Goal: Task Accomplishment & Management: Manage account settings

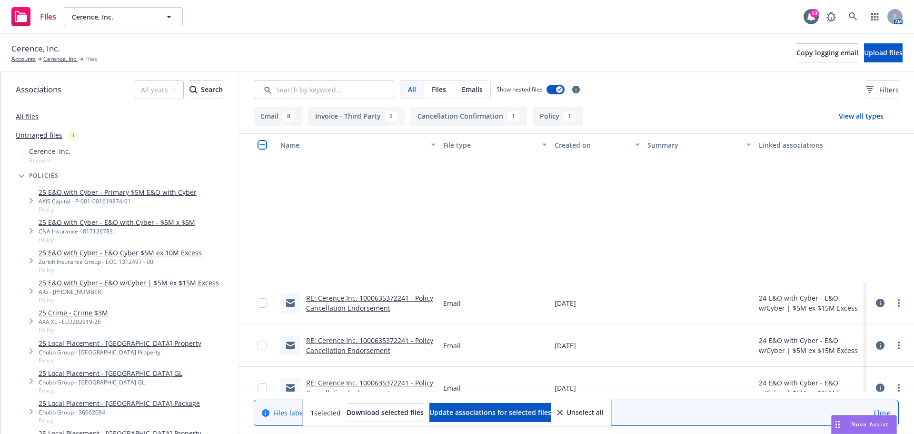
scroll to position [190, 0]
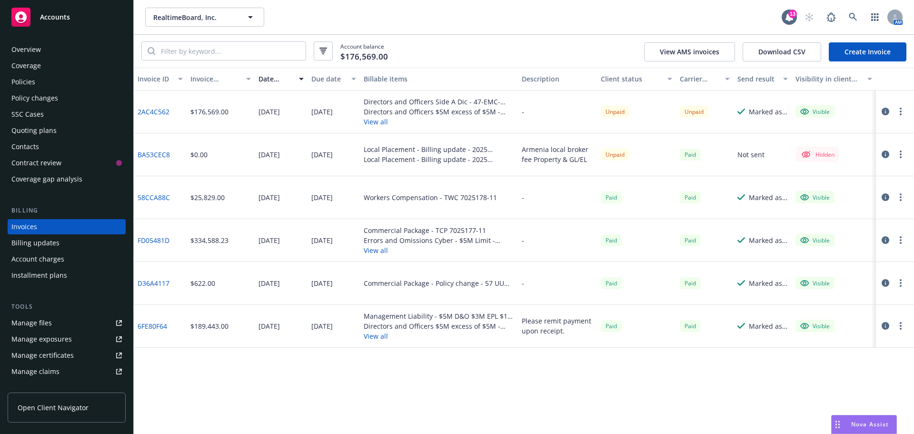
click at [30, 14] on rect at bounding box center [20, 17] width 19 height 19
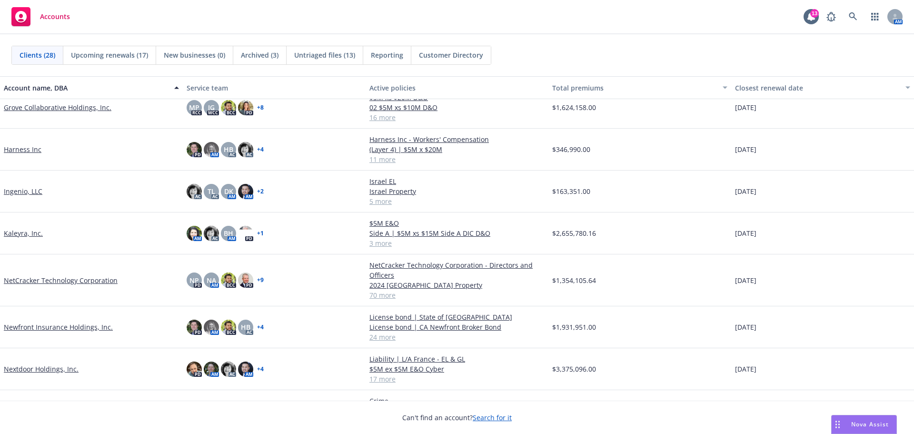
scroll to position [286, 0]
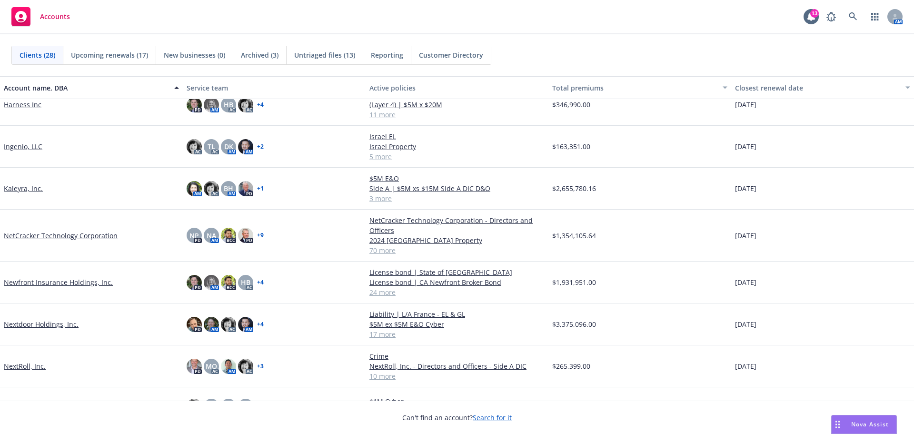
click at [47, 323] on link "Nextdoor Holdings, Inc." at bounding box center [41, 324] width 75 height 10
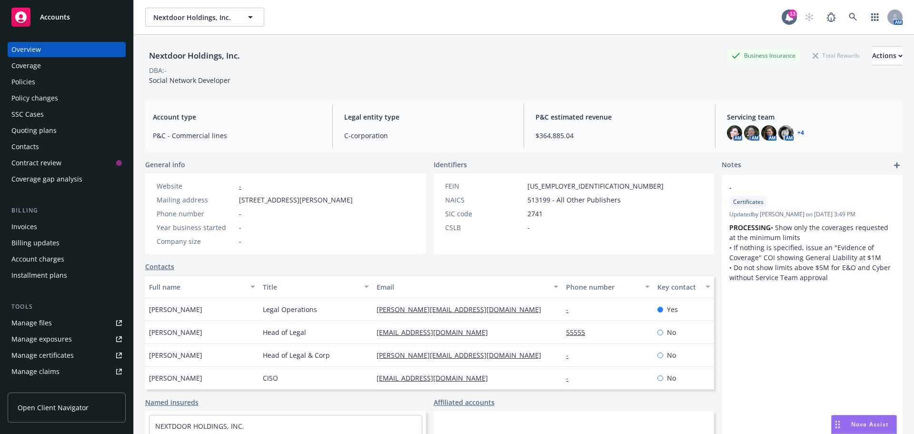
click at [68, 88] on div "Policies" at bounding box center [66, 81] width 110 height 15
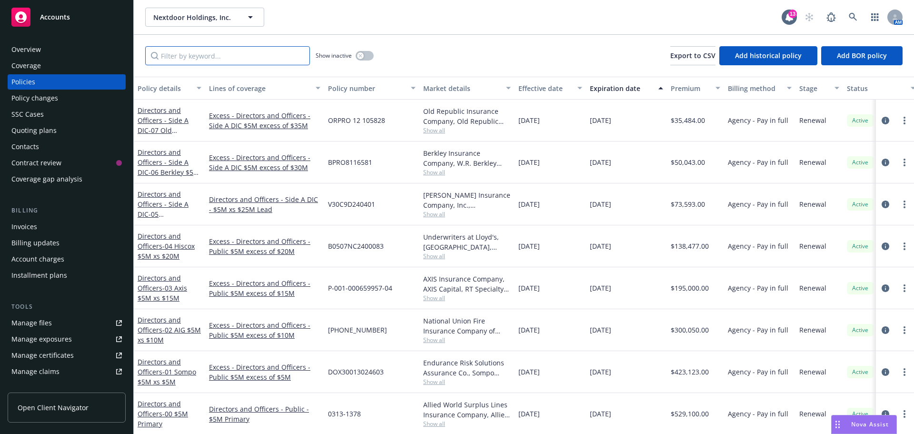
click at [192, 55] on input "Filter by keyword..." at bounding box center [227, 55] width 165 height 19
click at [367, 55] on button "button" at bounding box center [365, 56] width 18 height 10
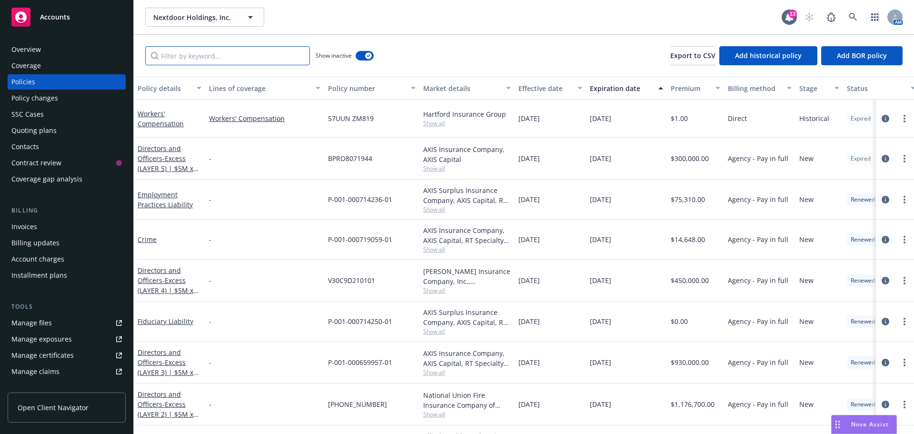
click at [182, 56] on input "Filter by keyword..." at bounding box center [227, 55] width 165 height 19
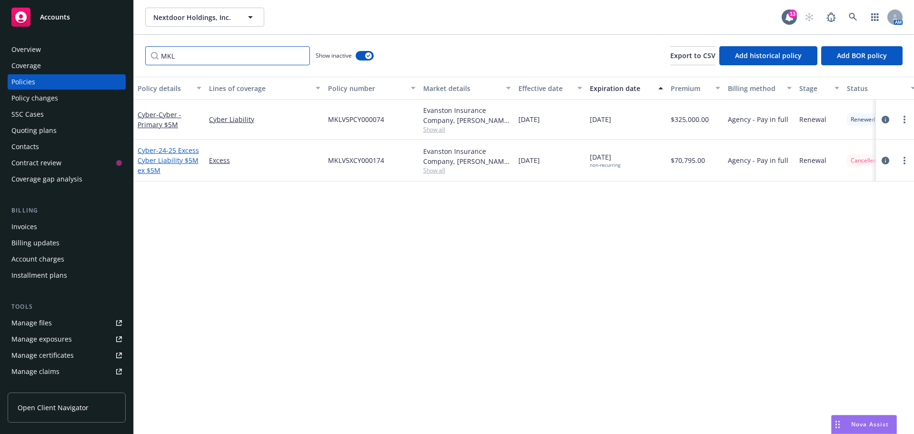
type input "MKL"
click at [176, 158] on span "- 24-25 Excess Cyber Liability $5M ex $5M" at bounding box center [168, 160] width 61 height 29
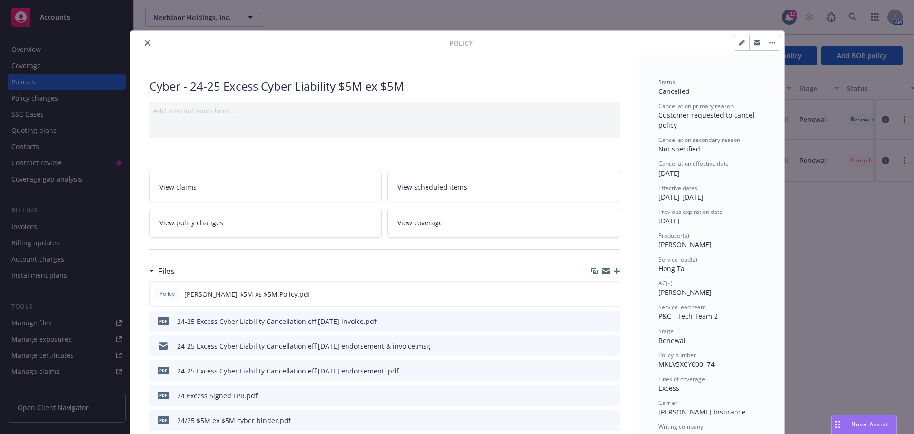
click at [595, 317] on icon "download file" at bounding box center [596, 321] width 8 height 8
click at [22, 230] on div "Policy Cyber - 24-25 Excess Cyber Liability $5M ex $5M Add internal notes here.…" at bounding box center [457, 217] width 914 height 434
click at [145, 43] on icon "close" at bounding box center [148, 43] width 6 height 6
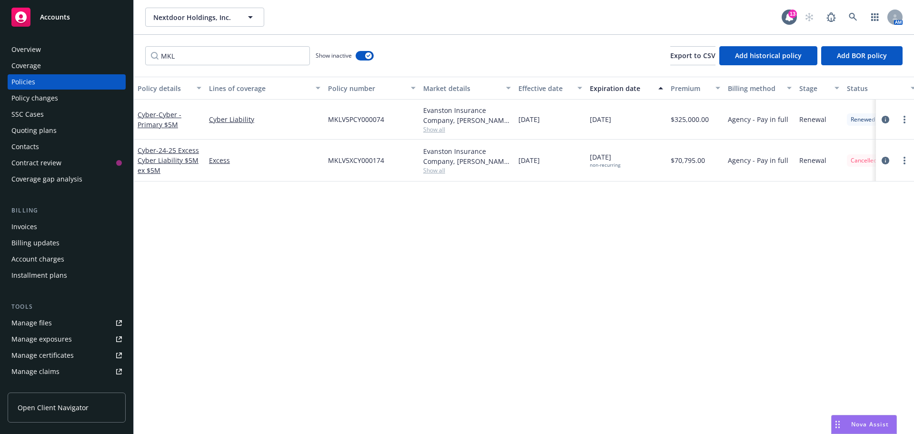
click at [28, 230] on div "Invoices" at bounding box center [24, 226] width 26 height 15
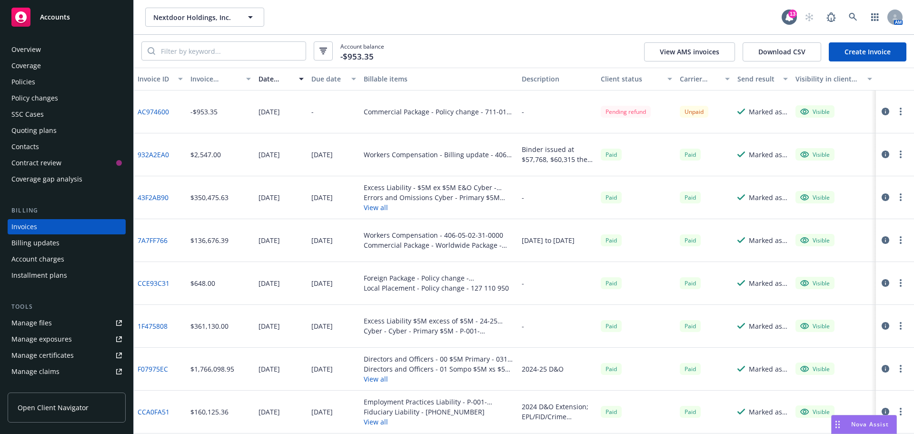
click at [151, 196] on link "43F2AB90" at bounding box center [153, 197] width 31 height 10
click at [65, 14] on span "Accounts" at bounding box center [55, 17] width 30 height 8
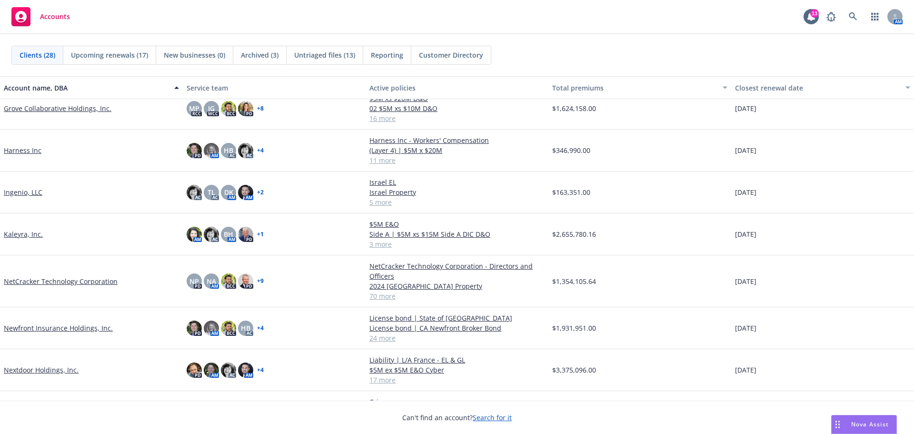
scroll to position [286, 0]
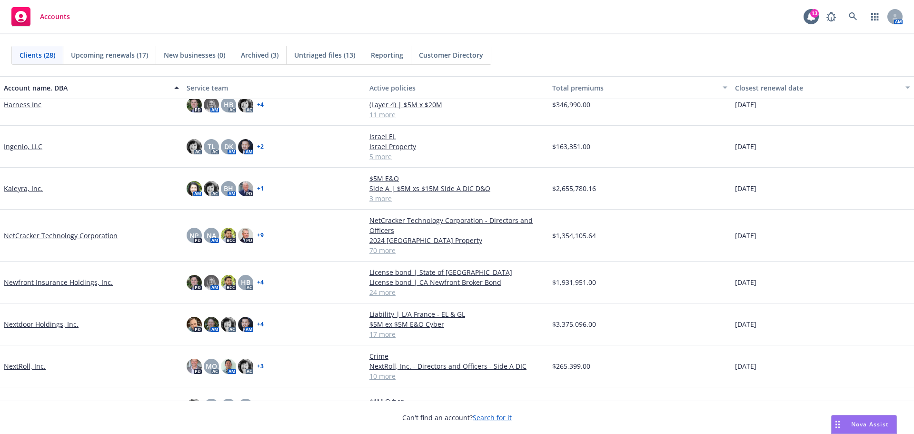
click at [82, 280] on link "Newfront Insurance Holdings, Inc." at bounding box center [58, 282] width 109 height 10
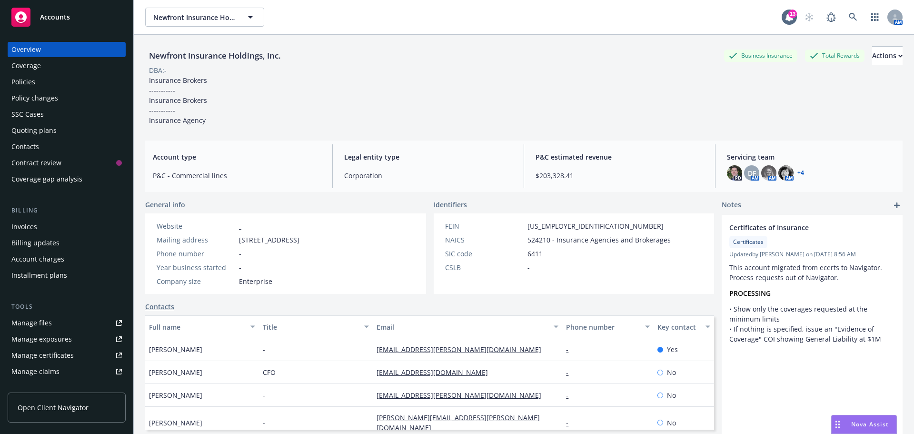
click at [26, 75] on div "Policies" at bounding box center [23, 81] width 24 height 15
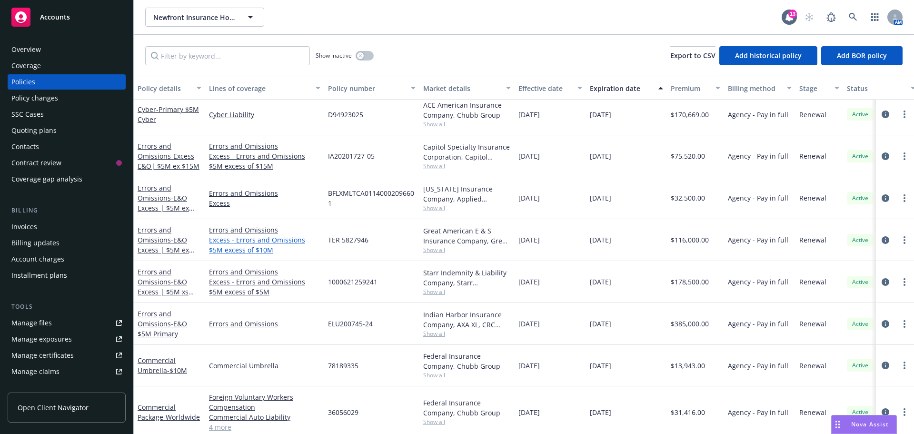
scroll to position [476, 0]
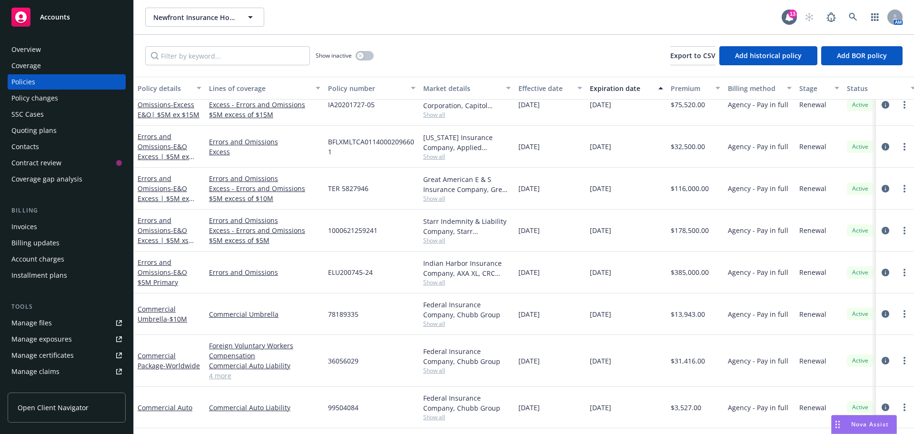
click at [151, 365] on div "Commercial Package - Worldwide" at bounding box center [170, 360] width 64 height 20
click at [154, 358] on link "Commercial Package - Worldwide" at bounding box center [169, 360] width 62 height 19
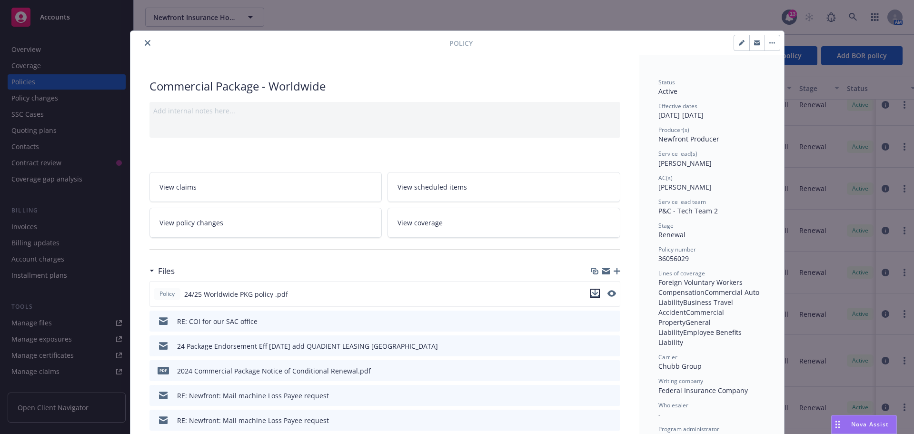
click at [593, 291] on icon "download file" at bounding box center [595, 293] width 8 height 8
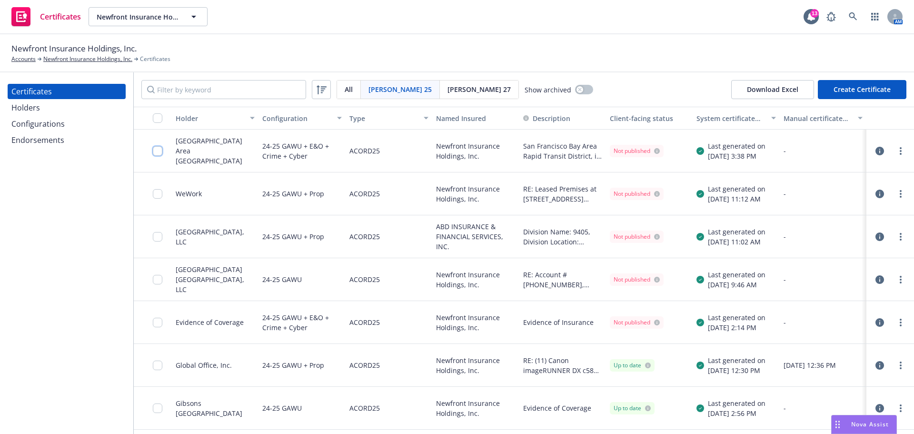
click at [157, 149] on input "checkbox" at bounding box center [158, 151] width 10 height 10
click at [409, 406] on div "Download certificate" at bounding box center [402, 412] width 72 height 18
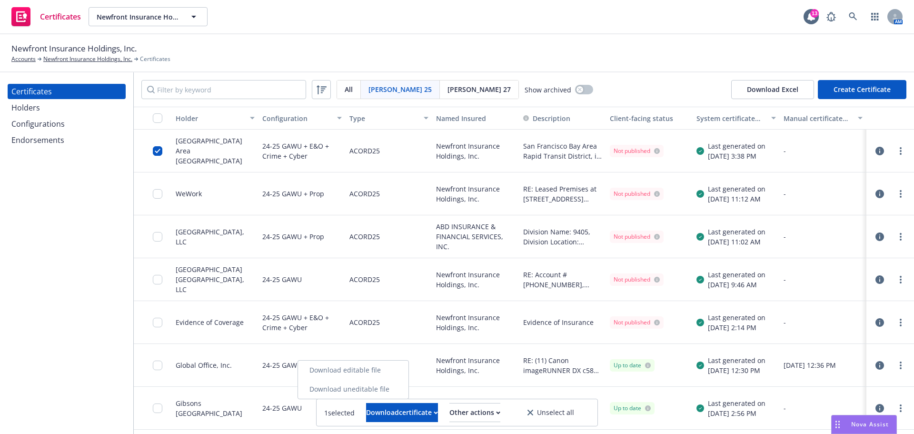
click at [395, 389] on link "Download uneditable file" at bounding box center [353, 388] width 110 height 19
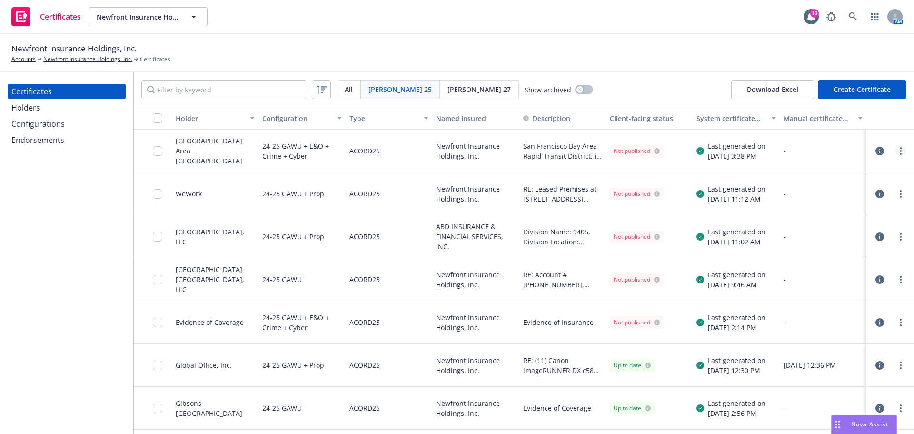
click at [895, 146] on link "more" at bounding box center [900, 150] width 11 height 11
drag, startPoint x: 156, startPoint y: 151, endPoint x: 164, endPoint y: 175, distance: 24.7
click at [156, 151] on input "checkbox" at bounding box center [158, 151] width 10 height 10
click at [157, 193] on input "checkbox" at bounding box center [158, 194] width 10 height 10
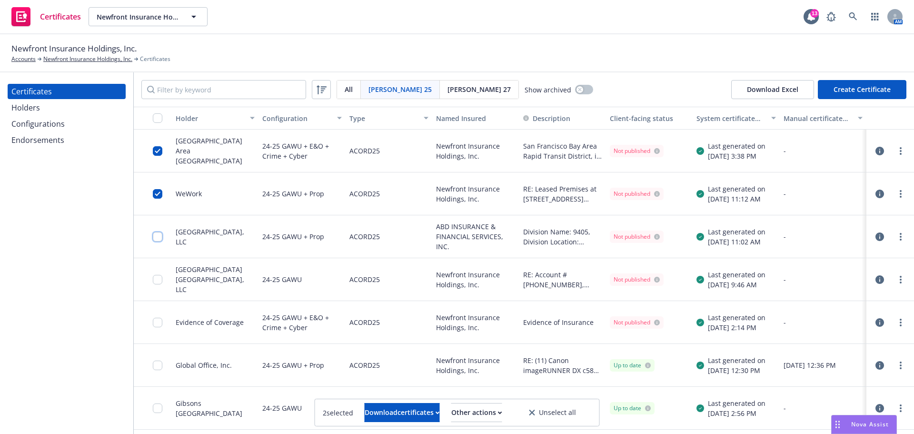
click at [156, 235] on input "checkbox" at bounding box center [158, 237] width 10 height 10
click at [160, 280] on input "checkbox" at bounding box center [158, 280] width 10 height 10
click at [410, 410] on div "Download certificates" at bounding box center [402, 412] width 75 height 18
click at [496, 414] on div "Other actions" at bounding box center [476, 412] width 51 height 18
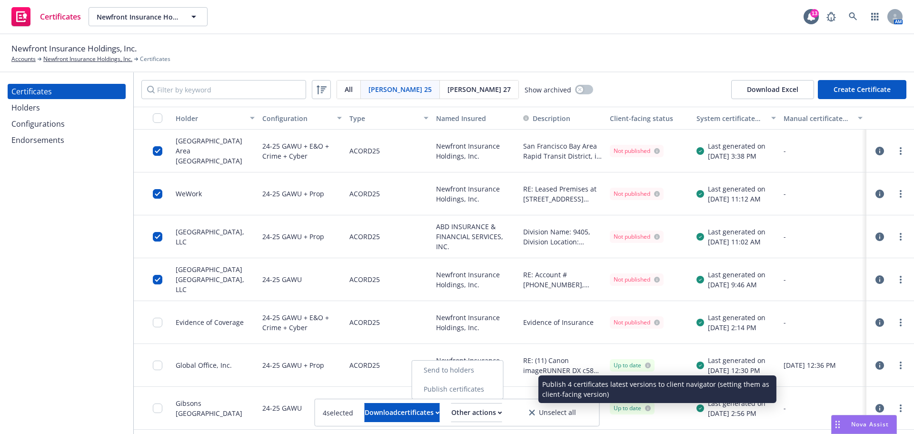
click at [485, 390] on link "Publish certificates" at bounding box center [457, 388] width 91 height 19
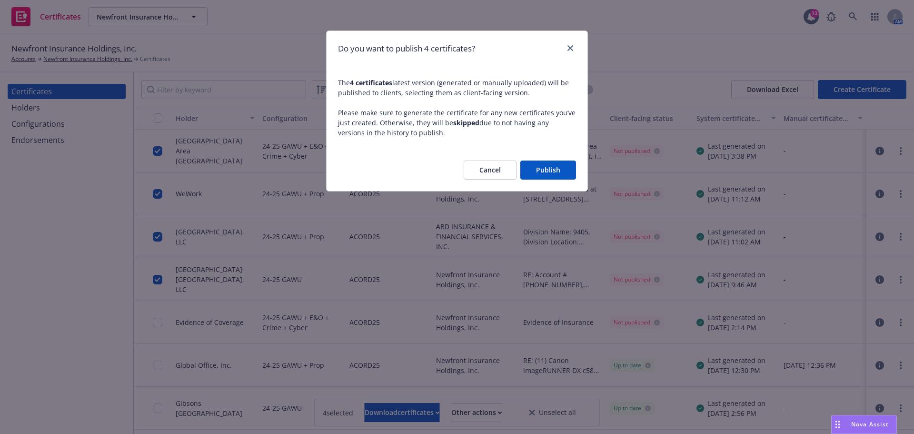
click at [550, 172] on button "Publish" at bounding box center [548, 169] width 56 height 19
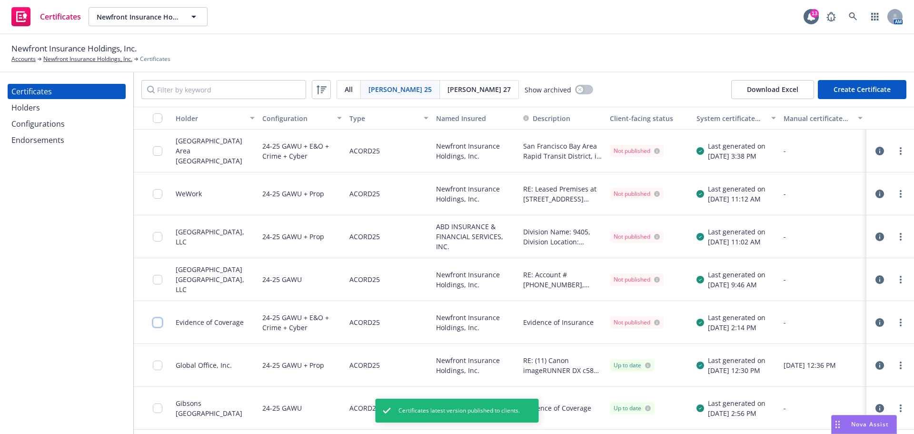
click at [157, 322] on input "checkbox" at bounding box center [158, 323] width 10 height 10
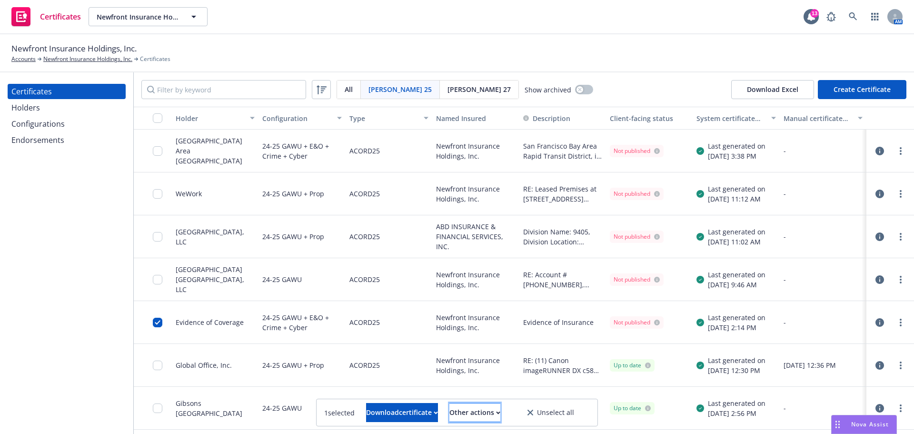
drag, startPoint x: 498, startPoint y: 415, endPoint x: 499, endPoint y: 408, distance: 6.7
click at [499, 415] on div "Other actions" at bounding box center [474, 412] width 51 height 18
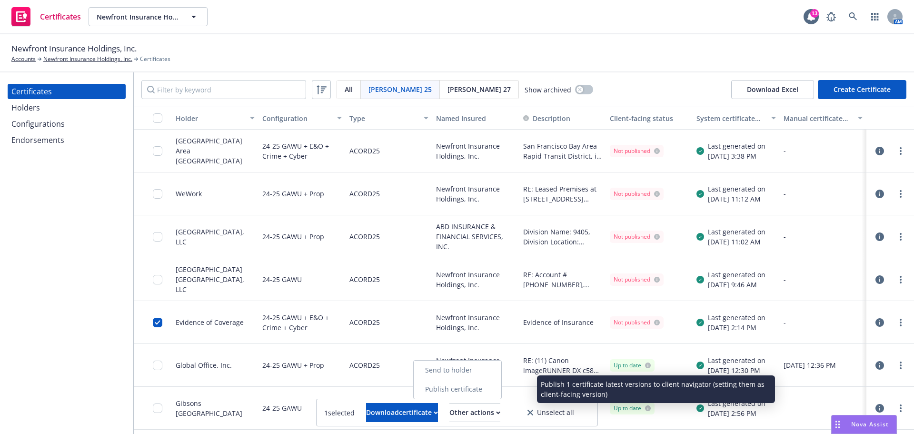
click at [488, 390] on link "Publish certificate" at bounding box center [458, 388] width 88 height 19
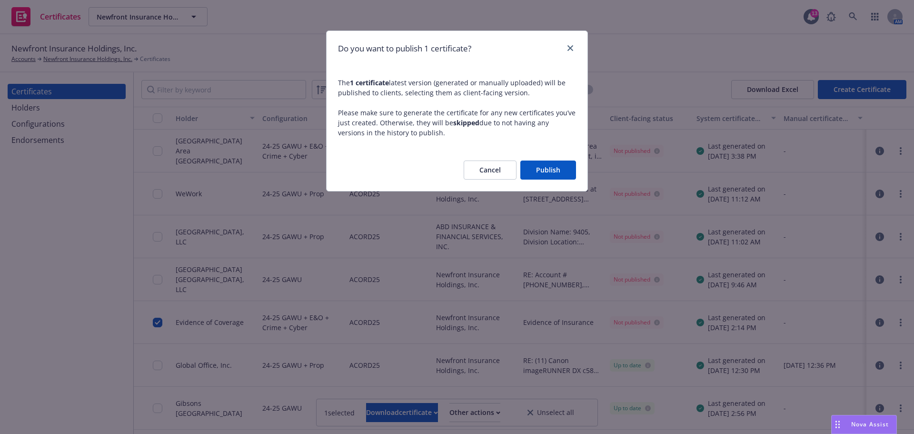
click at [563, 161] on button "Publish" at bounding box center [548, 169] width 56 height 19
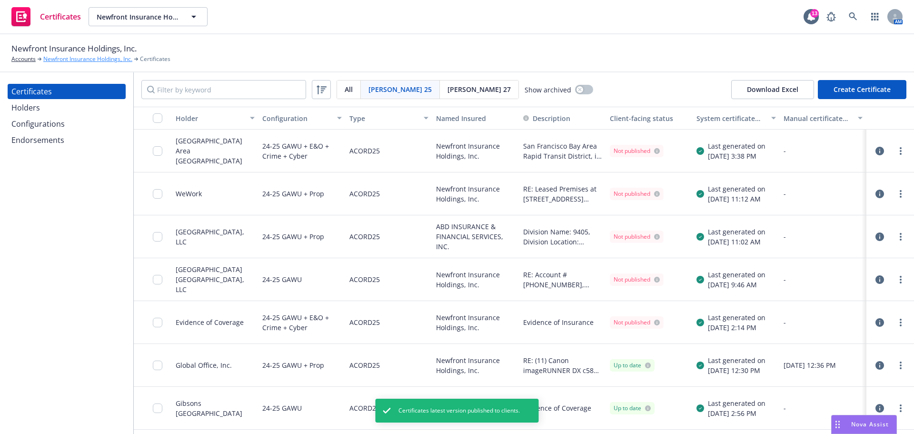
click at [86, 59] on link "Newfront Insurance Holdings, Inc." at bounding box center [87, 59] width 89 height 9
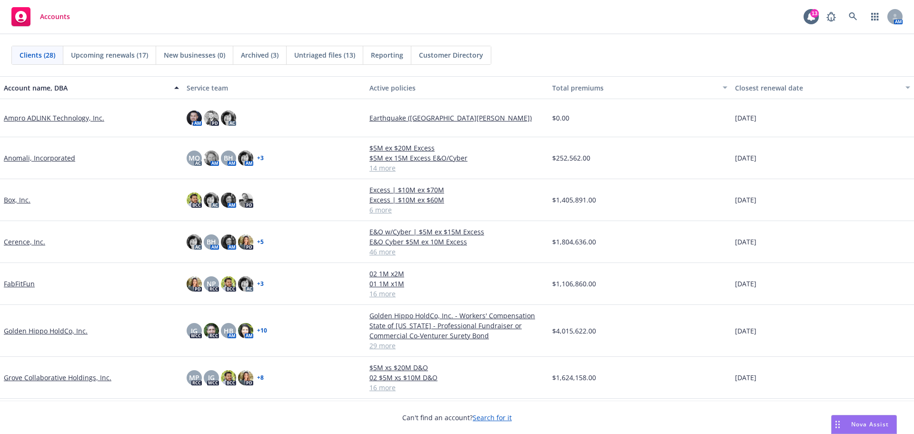
click at [21, 241] on link "Cerence, Inc." at bounding box center [24, 242] width 41 height 10
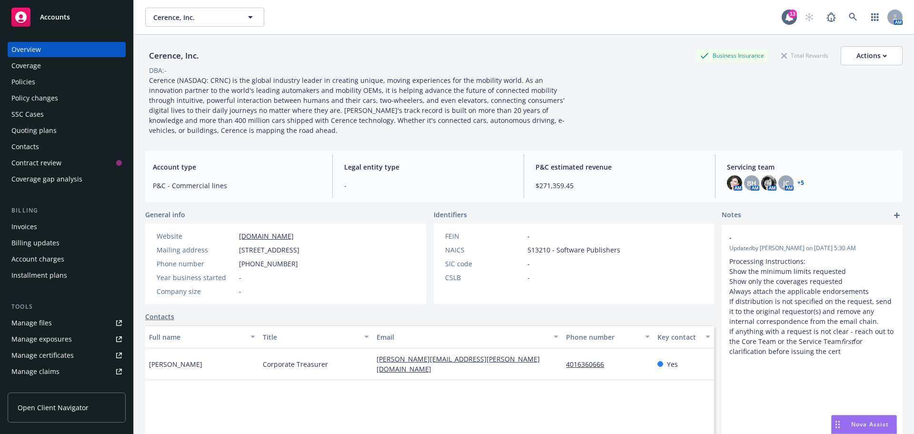
click at [34, 77] on div "Policies" at bounding box center [23, 81] width 24 height 15
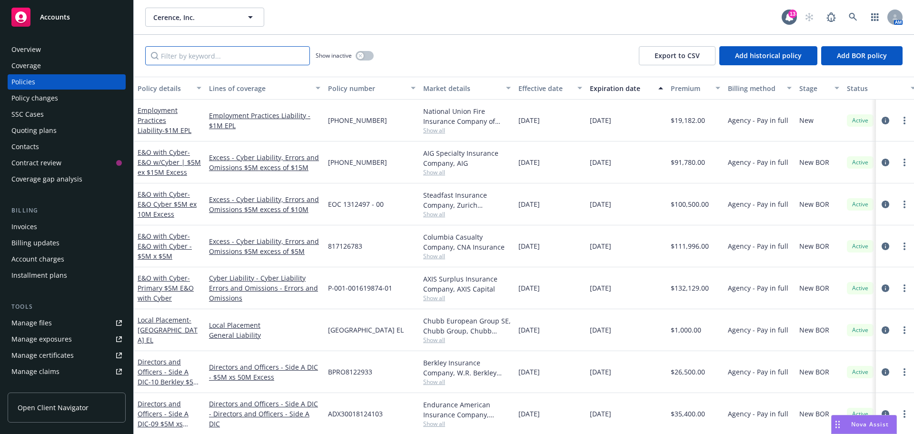
click at [205, 55] on input "Filter by keyword..." at bounding box center [227, 55] width 165 height 19
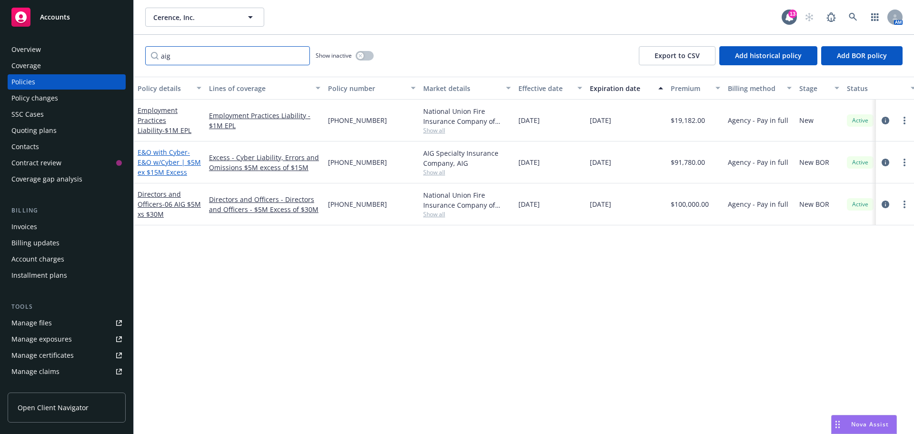
type input "aig"
click at [153, 159] on span "- E&O w/Cyber | $5M ex $15M Excess" at bounding box center [169, 162] width 63 height 29
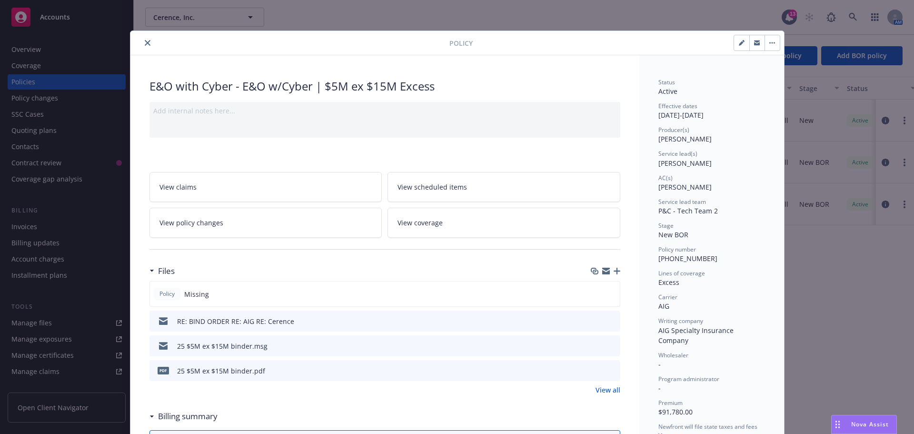
click at [145, 41] on icon "close" at bounding box center [148, 43] width 6 height 6
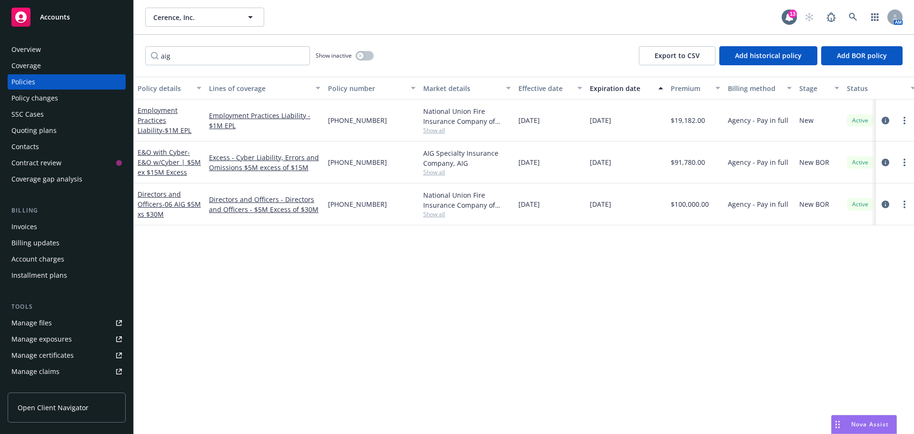
click at [64, 14] on span "Accounts" at bounding box center [55, 17] width 30 height 8
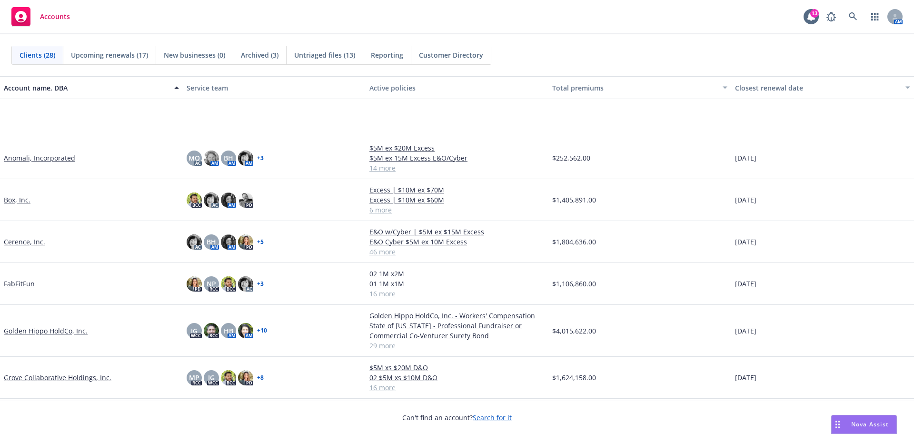
scroll to position [143, 0]
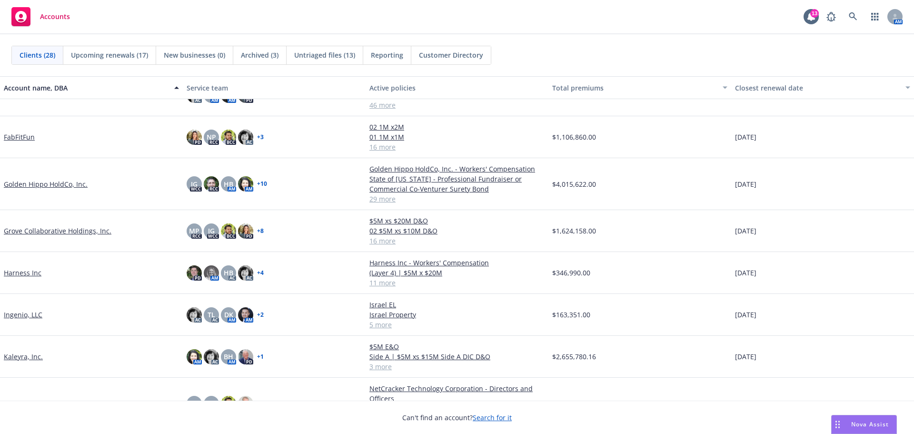
click at [49, 187] on link "Golden Hippo HoldCo, Inc." at bounding box center [46, 184] width 84 height 10
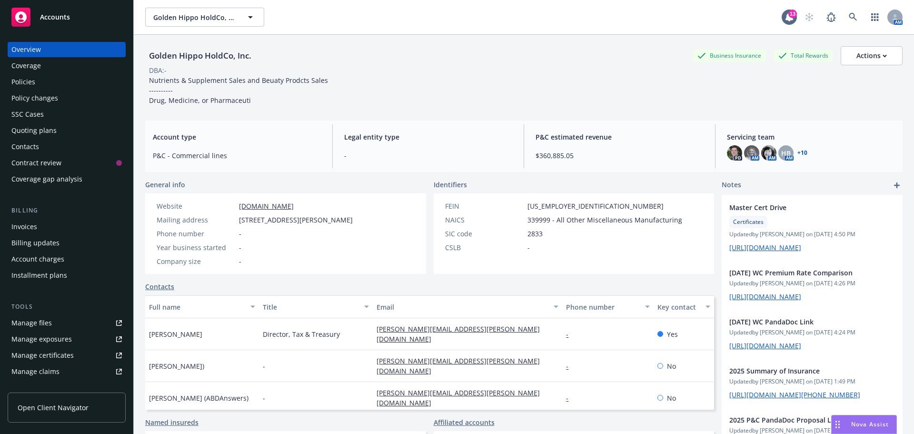
click at [42, 81] on div "Policies" at bounding box center [66, 81] width 110 height 15
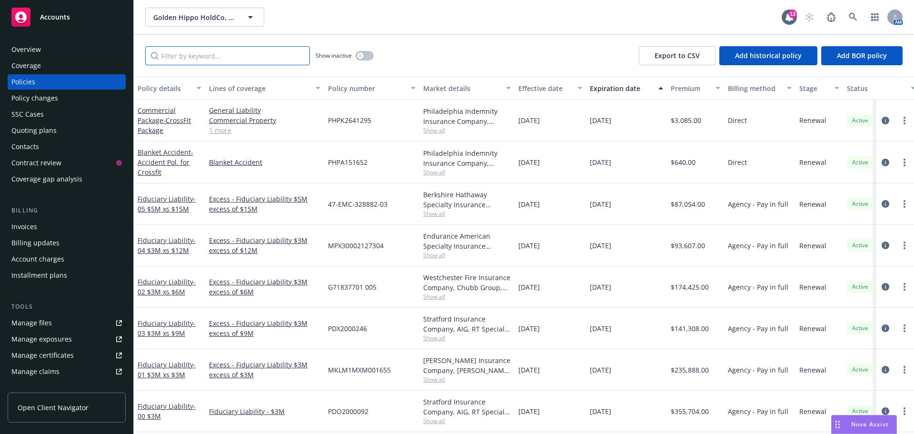
click at [209, 61] on input "Filter by keyword..." at bounding box center [227, 55] width 165 height 19
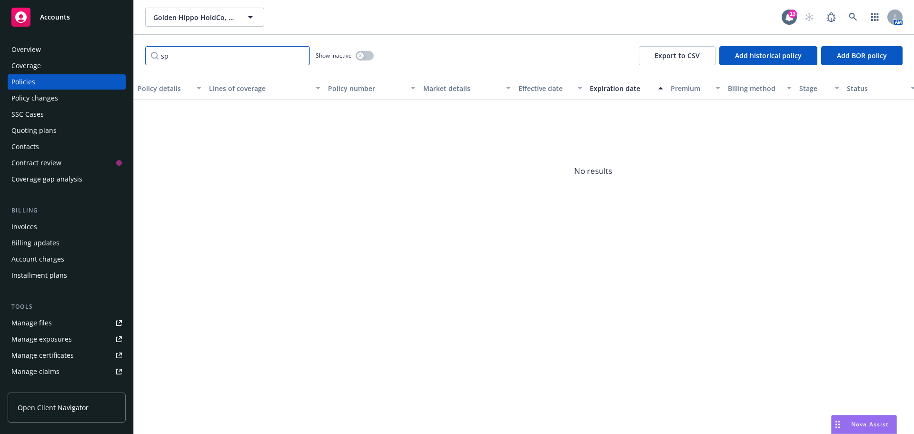
type input "s"
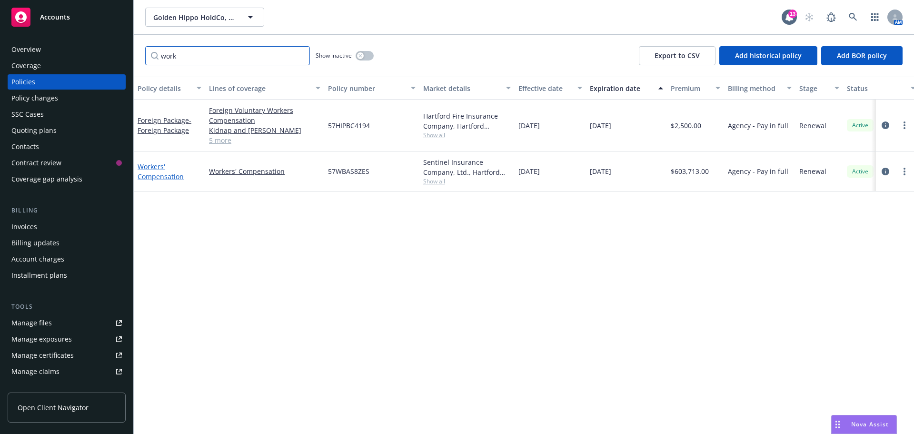
type input "work"
click at [162, 178] on link "Workers' Compensation" at bounding box center [161, 171] width 46 height 19
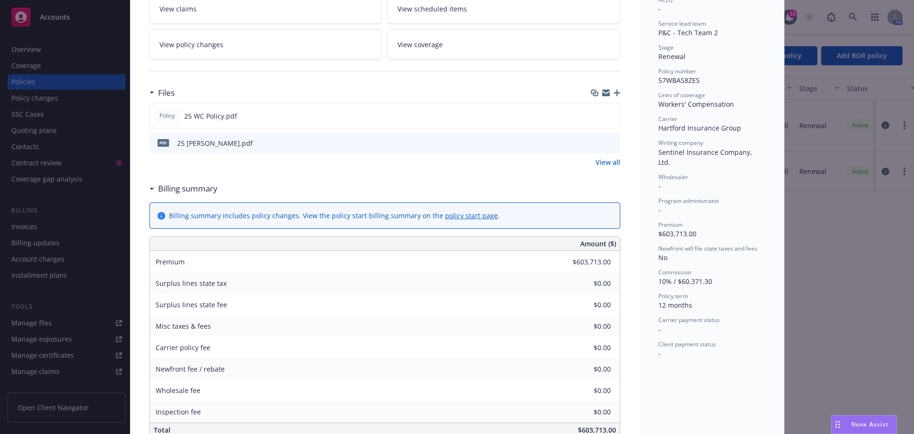
scroll to position [190, 0]
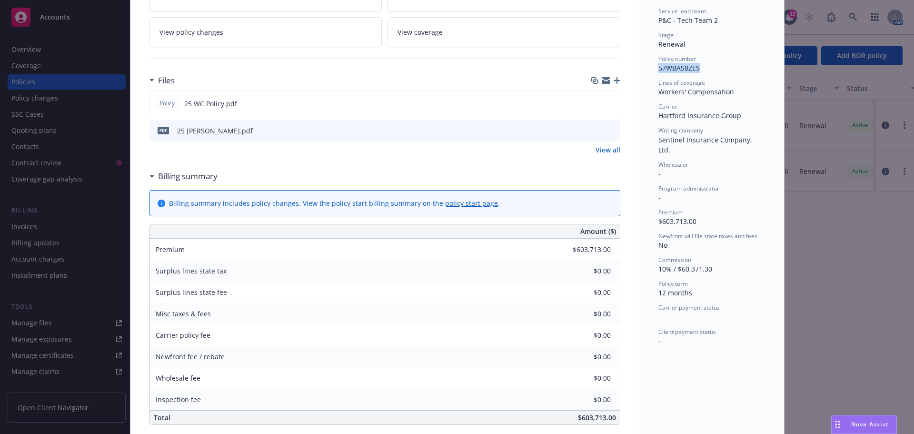
drag, startPoint x: 694, startPoint y: 66, endPoint x: 651, endPoint y: 71, distance: 43.6
click at [651, 71] on div "Status Active Effective dates 08/13/2025 - 08/13/2026 Producer(s) Rod Sockolov …" at bounding box center [711, 330] width 145 height 930
copy span "57WBAS8ZES"
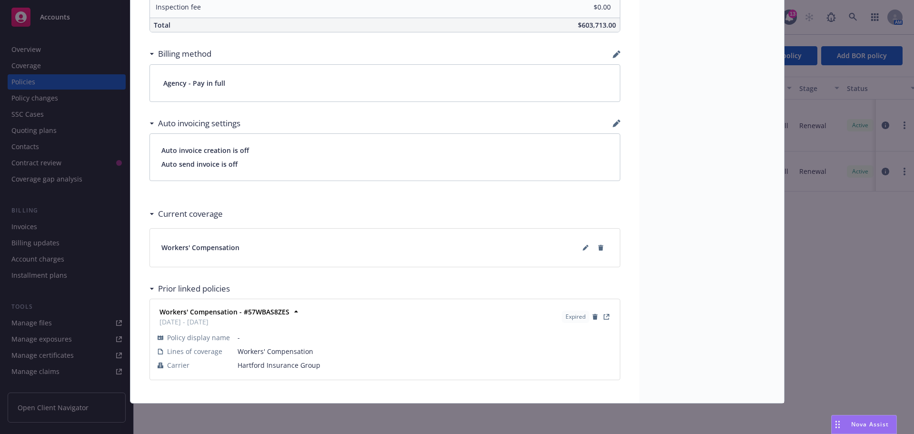
scroll to position [440, 0]
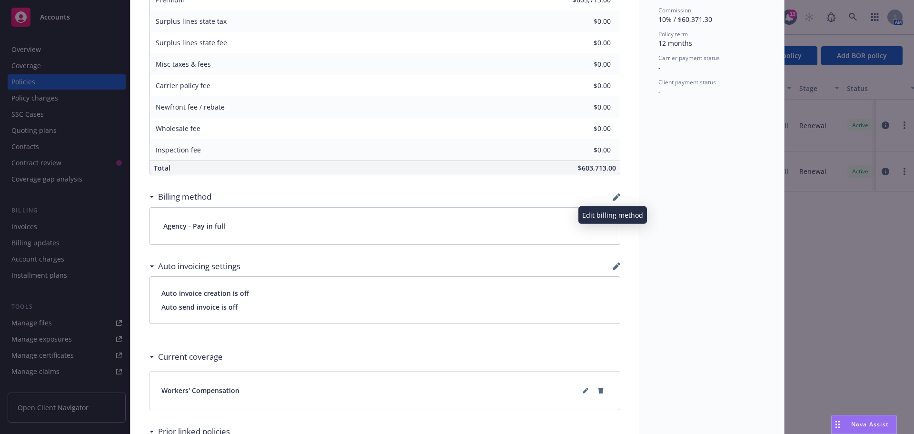
click at [617, 194] on icon "button" at bounding box center [618, 194] width 3 height 3
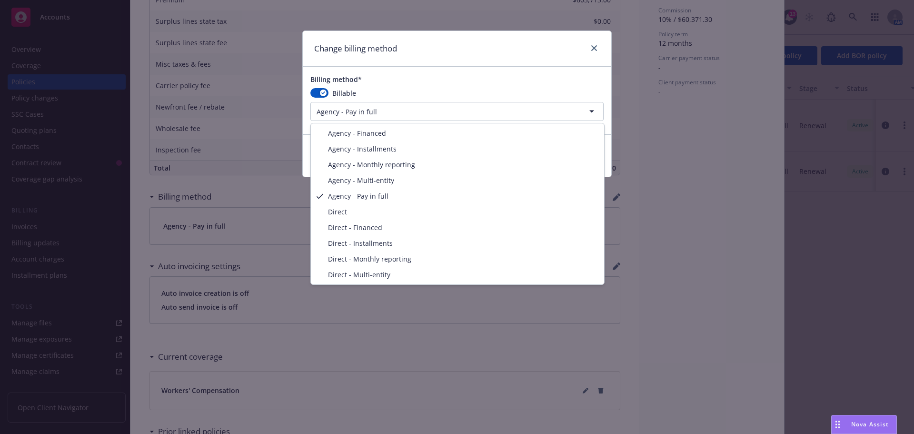
click at [462, 108] on html "Accounts Overview Coverage Policies Policy changes SSC Cases Quoting plans Cont…" at bounding box center [457, 217] width 914 height 434
select select "AGENCY_INSTALLMENTS"
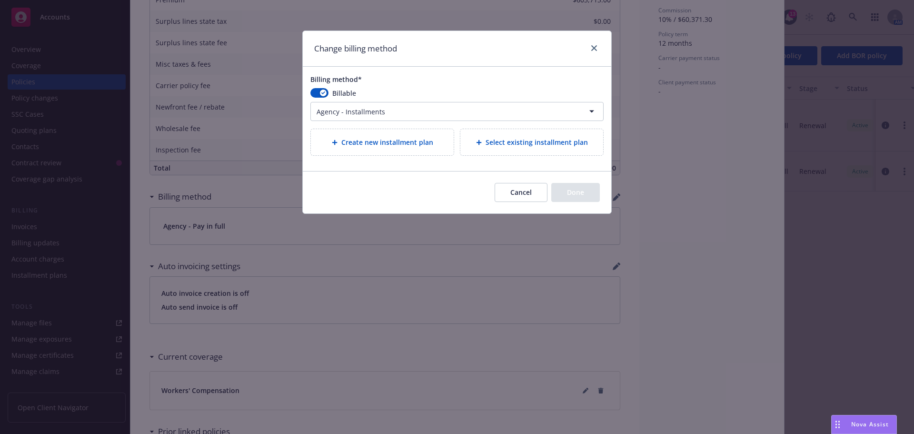
click at [415, 149] on div "Create new installment plan" at bounding box center [382, 142] width 143 height 26
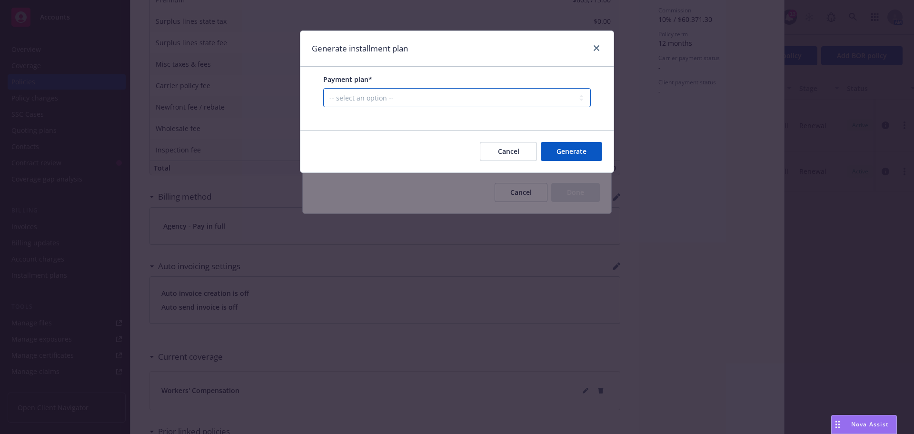
click at [399, 99] on select "-- select an option -- Only down payment 0% down payment + 12 monthly installme…" at bounding box center [457, 97] width 268 height 19
select select "25% down payment + 9 monthly installments"
click at [323, 107] on select "-- select an option -- Only down payment 0% down payment + 12 monthly installme…" at bounding box center [457, 97] width 268 height 19
select select "MONTHLY"
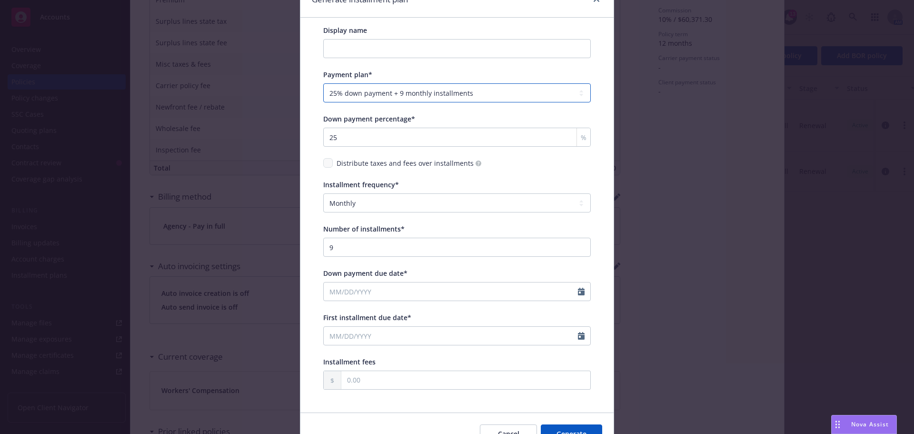
scroll to position [101, 0]
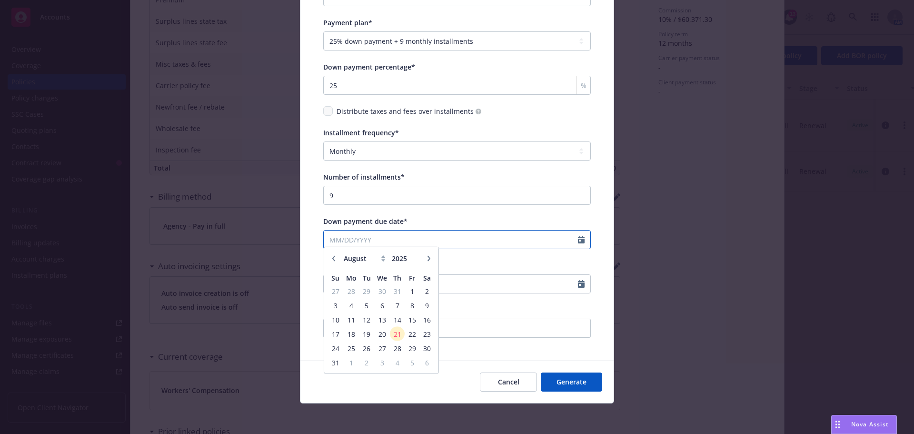
click at [354, 237] on input "Down payment due date*" at bounding box center [451, 239] width 254 height 18
click at [426, 262] on icon "button" at bounding box center [429, 262] width 6 height 6
select select "9"
click at [422, 309] on span "13" at bounding box center [427, 309] width 13 height 12
type input "09/13/2025"
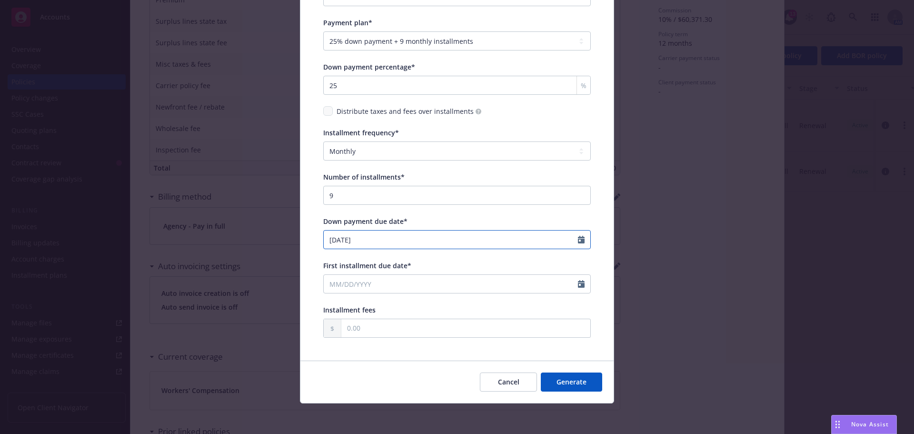
click at [328, 238] on input "09/13/2025" at bounding box center [451, 239] width 254 height 18
click at [328, 258] on button "button" at bounding box center [333, 262] width 11 height 11
select select "8"
click at [380, 325] on span "13" at bounding box center [382, 324] width 14 height 12
type input "08/13/2025"
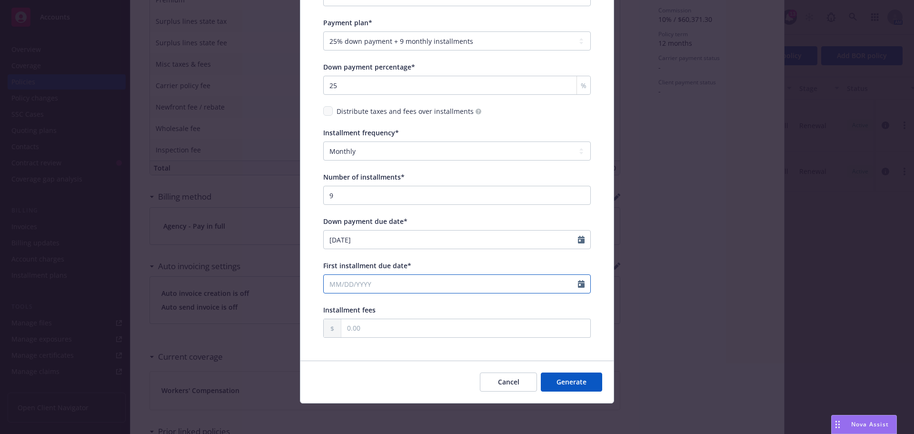
click at [347, 287] on input "First installment due date*" at bounding box center [451, 284] width 254 height 18
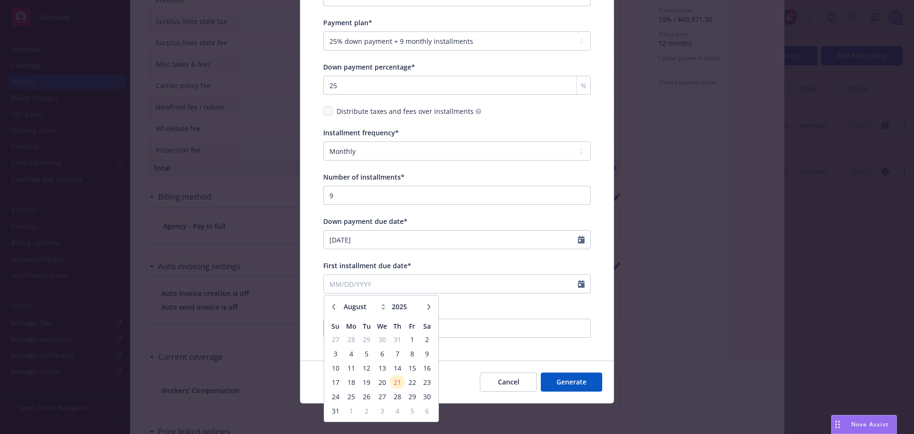
click at [428, 307] on button "button" at bounding box center [428, 306] width 11 height 11
select select "9"
click at [431, 353] on td "13" at bounding box center [427, 353] width 15 height 14
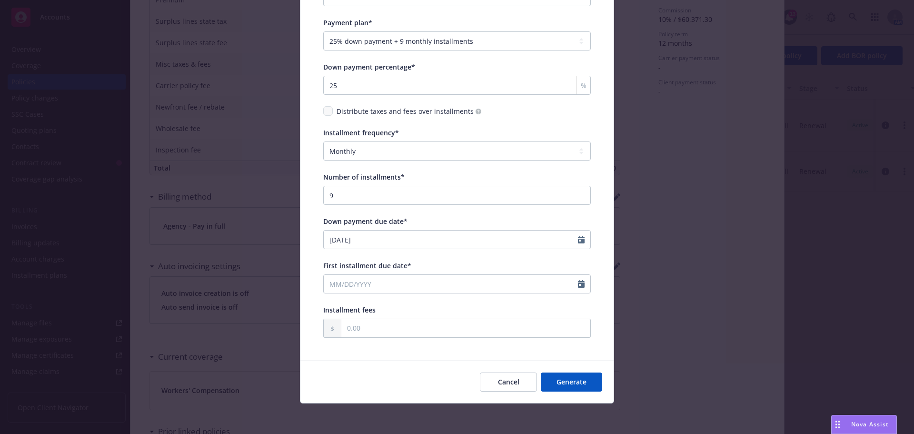
type input "09/13/2025"
click at [395, 336] on input "text" at bounding box center [465, 328] width 249 height 18
click at [579, 379] on button "Generate" at bounding box center [571, 381] width 61 height 19
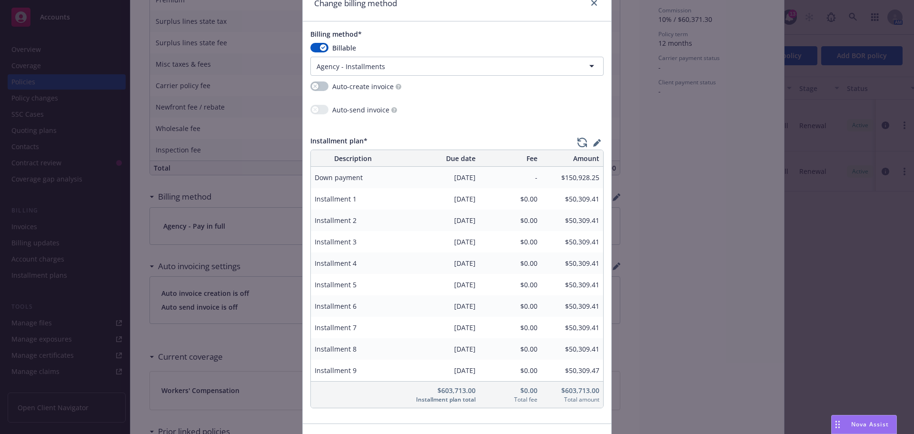
scroll to position [95, 0]
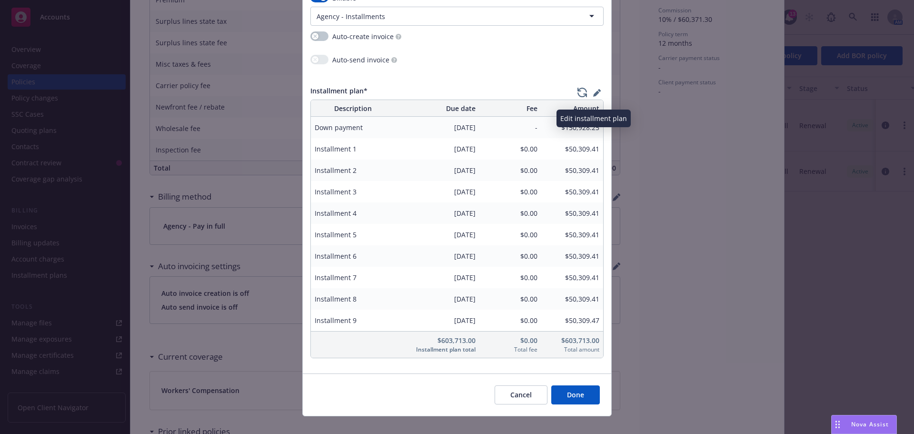
click at [595, 87] on button "button" at bounding box center [597, 95] width 14 height 19
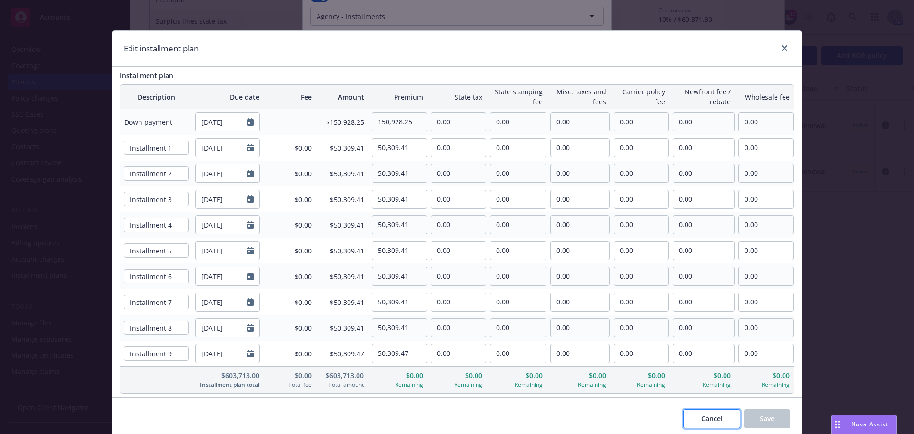
click at [714, 419] on span "Cancel" at bounding box center [711, 418] width 21 height 9
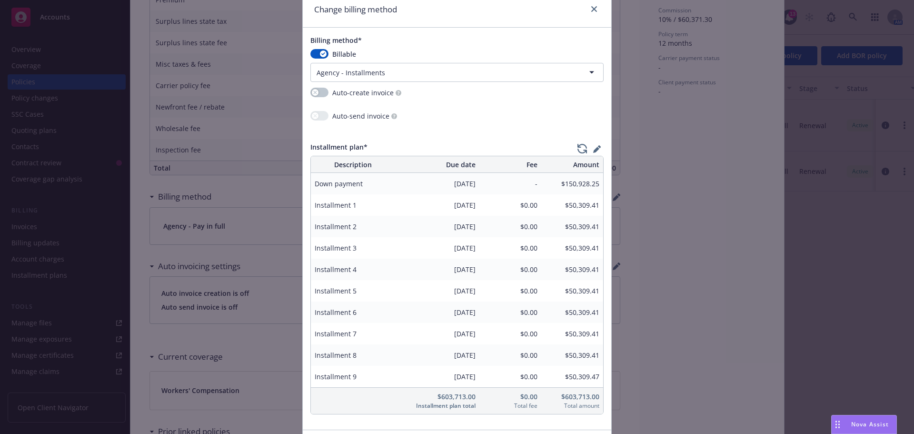
scroll to position [0, 0]
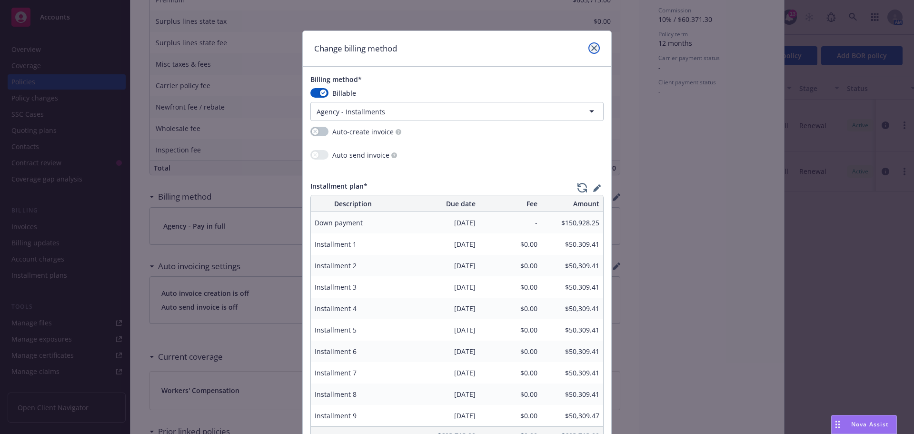
click at [596, 50] on link "close" at bounding box center [593, 47] width 11 height 11
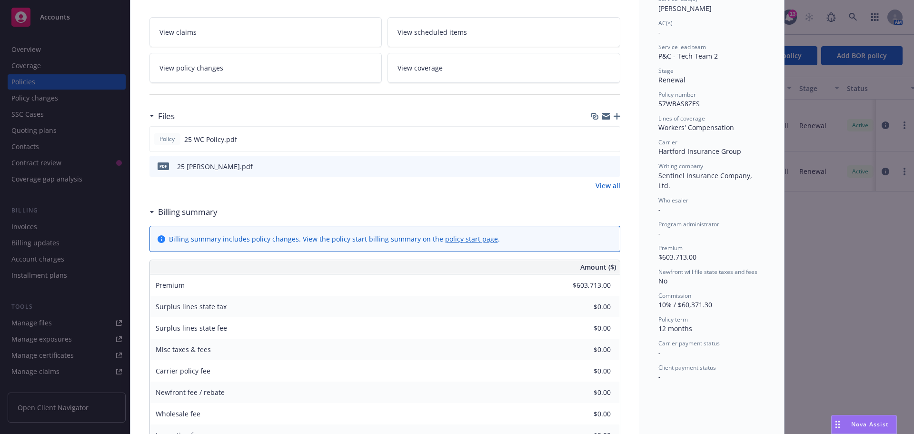
scroll to position [154, 0]
drag, startPoint x: 209, startPoint y: 65, endPoint x: 259, endPoint y: 73, distance: 51.7
click at [209, 65] on span "View policy changes" at bounding box center [191, 68] width 64 height 10
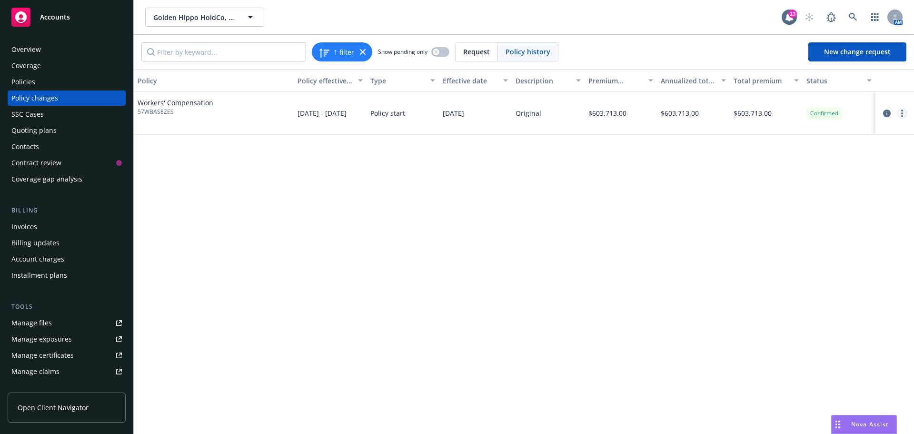
click at [902, 112] on icon "more" at bounding box center [902, 113] width 2 height 8
click at [805, 189] on link "Edit billing info" at bounding box center [825, 189] width 163 height 19
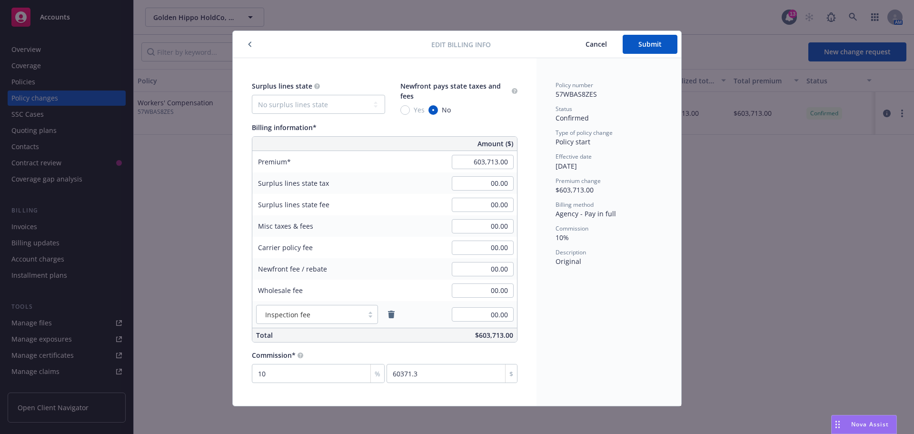
click at [462, 154] on div "603,713.00" at bounding box center [482, 161] width 69 height 21
click at [465, 162] on input "603,713.00" at bounding box center [483, 162] width 62 height 14
type input "604,903.00"
type input "60490.3"
click at [463, 223] on input "00.00" at bounding box center [483, 226] width 62 height 14
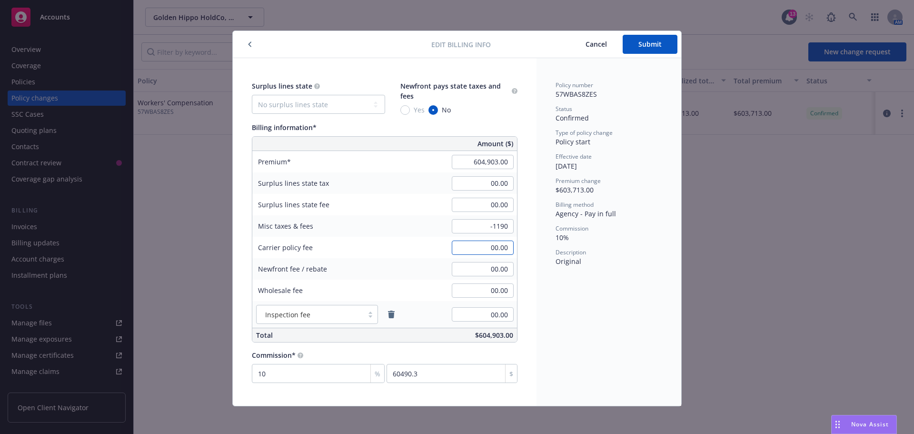
type input "-1,190.00"
click at [648, 44] on span "Submit" at bounding box center [649, 44] width 23 height 9
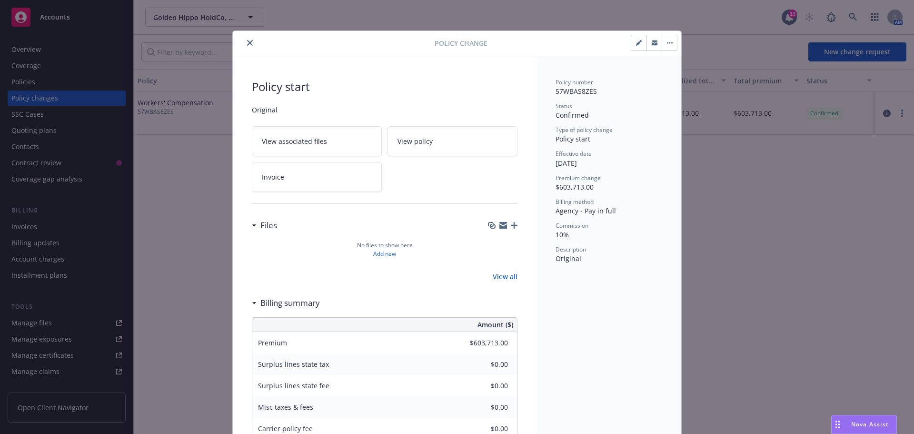
type input "$604,903.00"
type input "-$1,190.00"
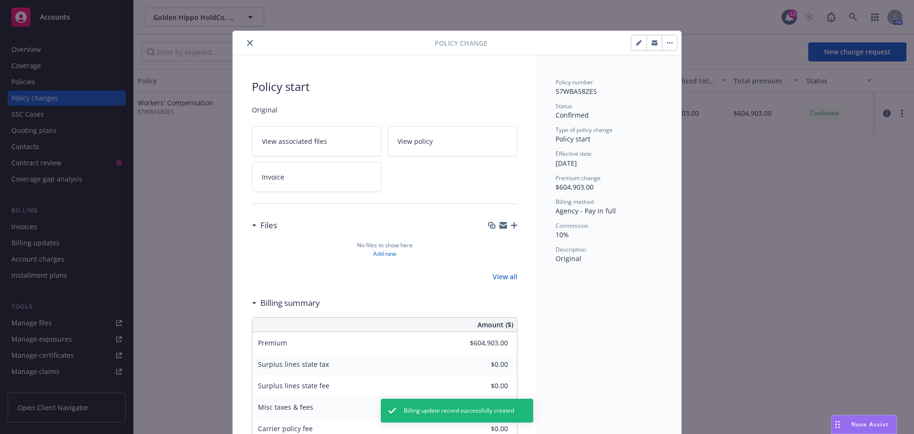
click at [247, 43] on icon "close" at bounding box center [250, 43] width 6 height 6
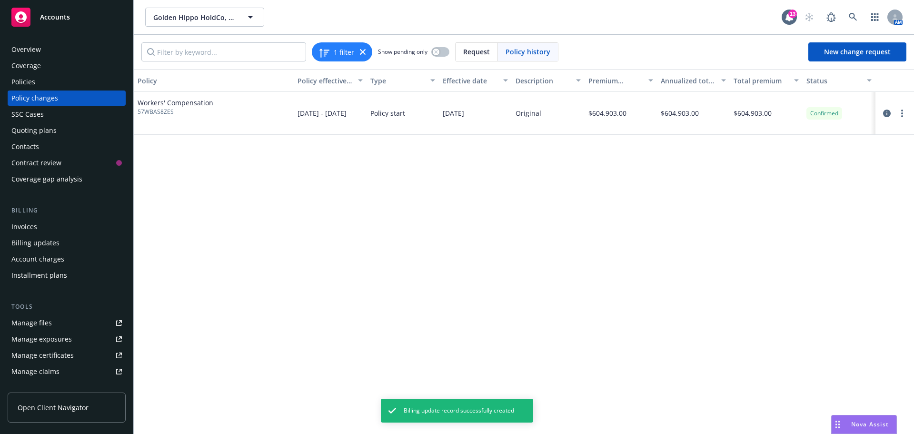
click at [36, 85] on div "Policies" at bounding box center [66, 81] width 110 height 15
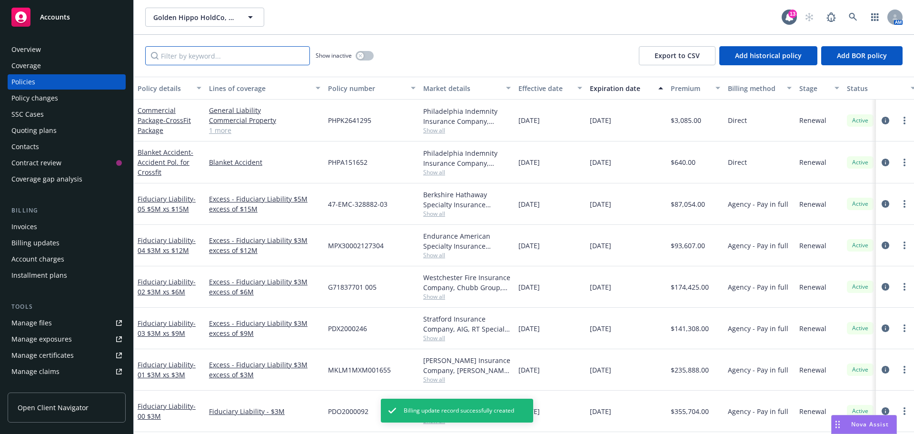
click at [229, 56] on input "Filter by keyword..." at bounding box center [227, 55] width 165 height 19
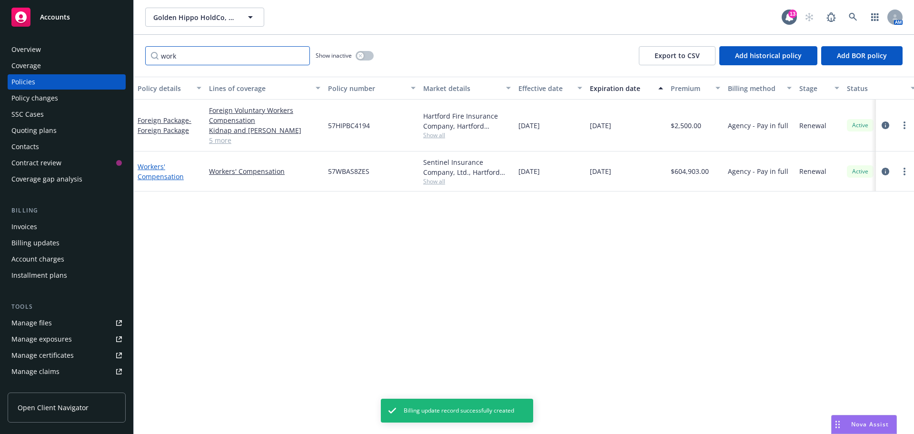
type input "work"
drag, startPoint x: 155, startPoint y: 174, endPoint x: 352, endPoint y: 175, distance: 197.1
click at [155, 173] on link "Workers' Compensation" at bounding box center [161, 171] width 46 height 19
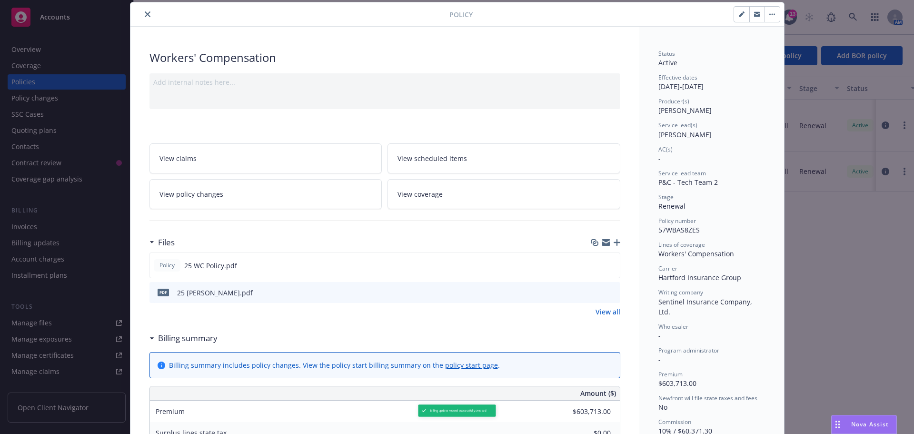
type input "$604,903.00"
type input "-$1,190.00"
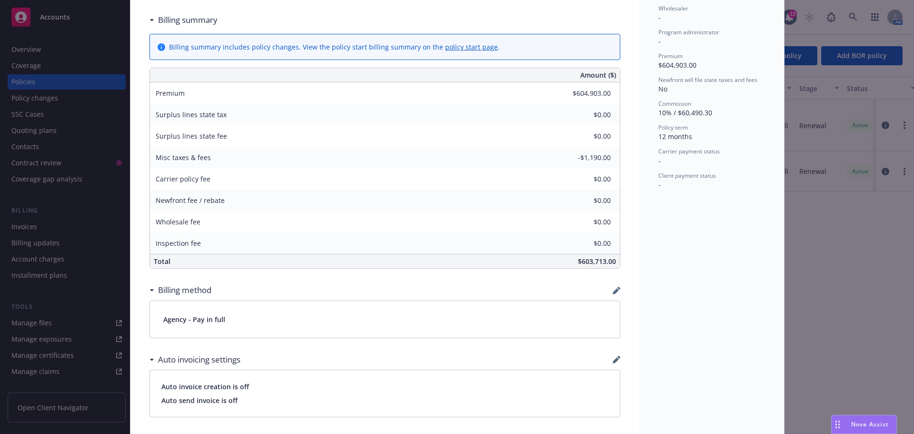
scroll to position [457, 0]
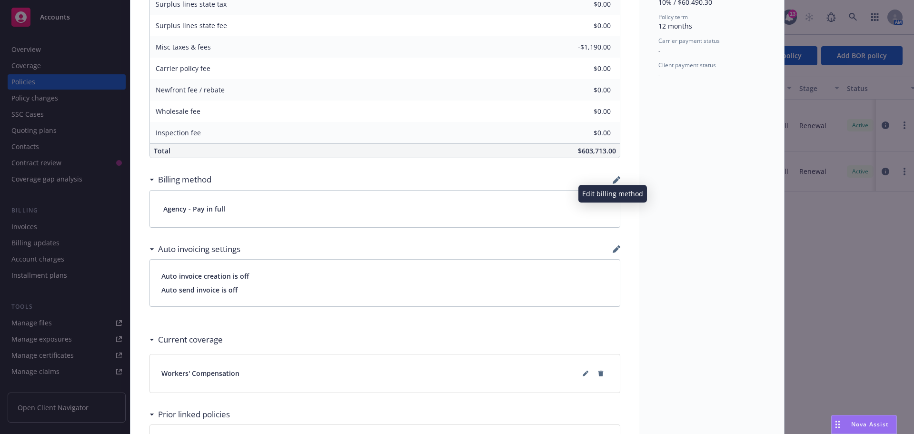
click at [613, 182] on icon "button" at bounding box center [616, 181] width 6 height 6
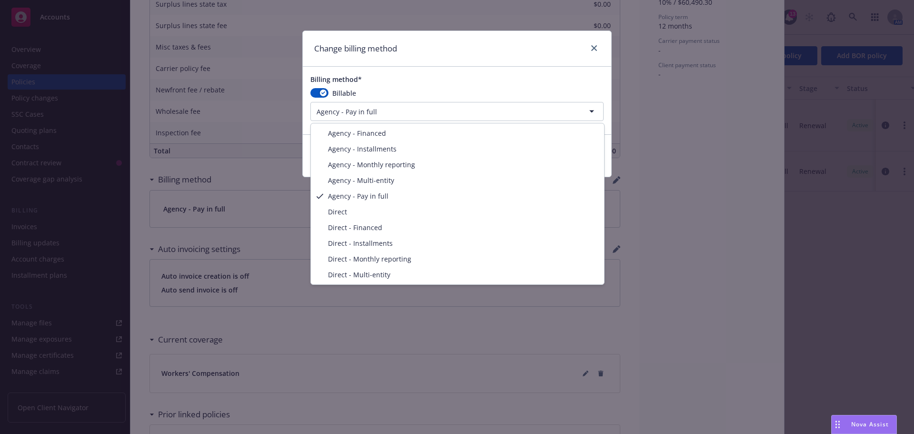
click at [366, 113] on html "Accounts Overview Coverage Policies Policy changes SSC Cases Quoting plans Cont…" at bounding box center [457, 217] width 914 height 434
select select "AGENCY_INSTALLMENTS"
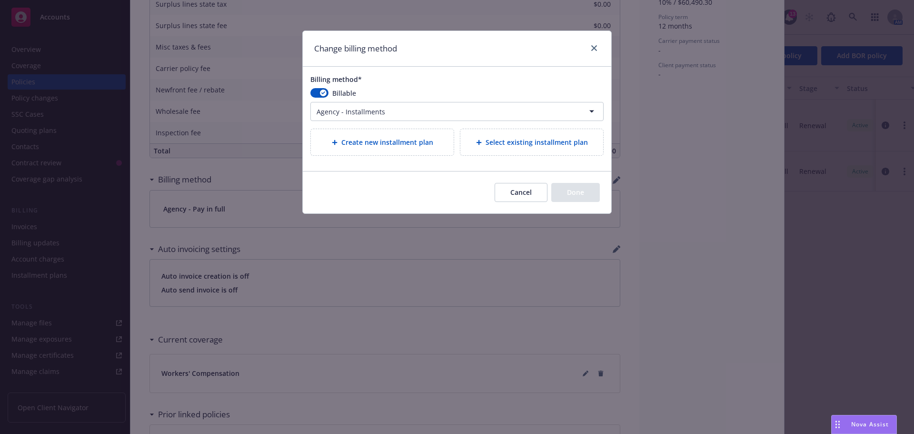
click at [391, 143] on span "Create new installment plan" at bounding box center [387, 142] width 92 height 10
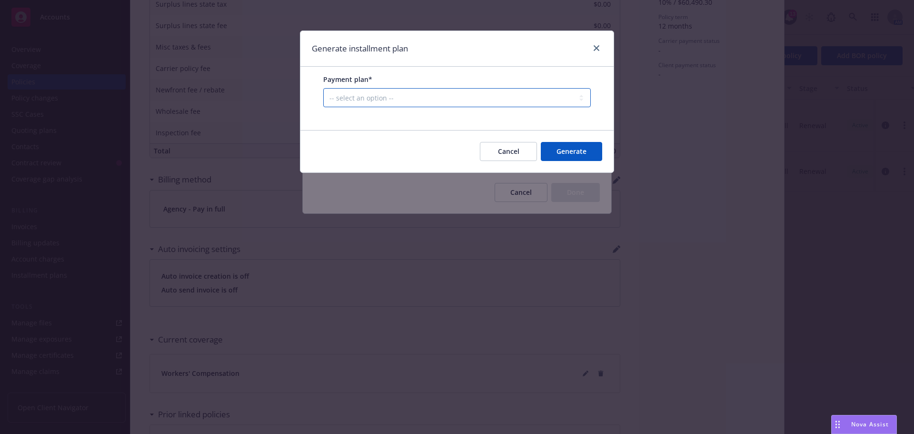
click at [418, 94] on select "-- select an option -- Only down payment 0% down payment + 12 monthly installme…" at bounding box center [457, 97] width 268 height 19
select select "20% down payment + 9 monthly installments"
click at [323, 107] on select "-- select an option -- Only down payment 0% down payment + 12 monthly installme…" at bounding box center [457, 97] width 268 height 19
select select "MONTHLY"
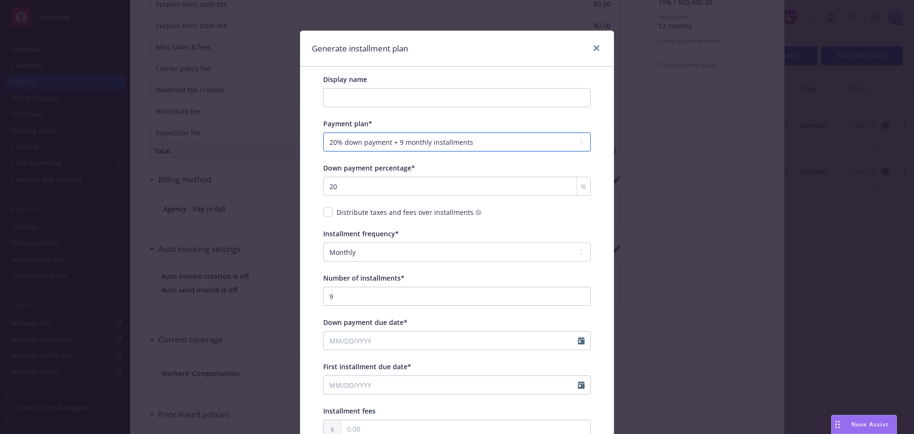
click at [530, 142] on select "-- select an option -- Only down payment 0% down payment + 12 monthly installme…" at bounding box center [457, 141] width 268 height 19
select select "25% down payment + 9 monthly installments"
click at [323, 132] on select "-- select an option -- Only down payment 0% down payment + 12 monthly installme…" at bounding box center [457, 141] width 268 height 19
type input "25"
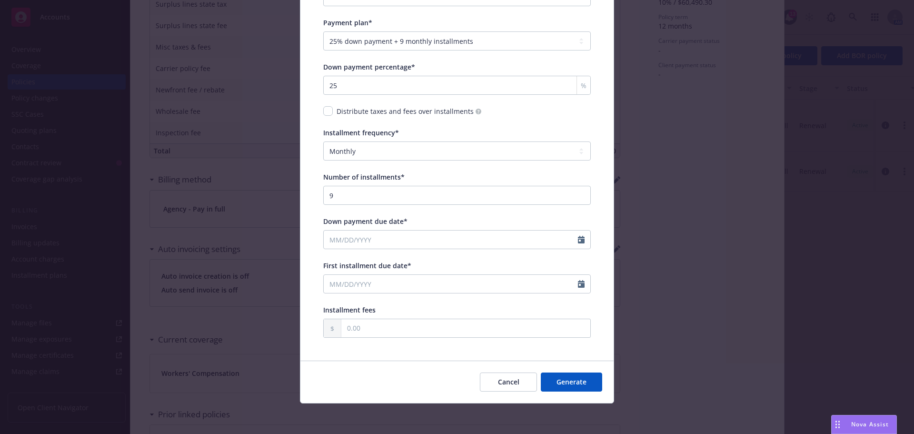
click at [349, 220] on span "Down payment due date*" at bounding box center [365, 221] width 84 height 9
click at [341, 234] on input "Down payment due date*" at bounding box center [451, 239] width 254 height 18
select select "8"
click at [378, 325] on span "13" at bounding box center [382, 324] width 14 height 12
type input "08/13/2025"
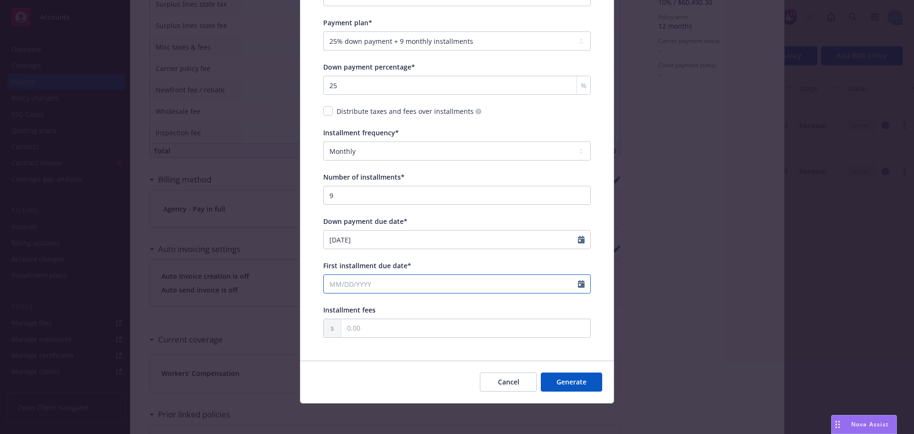
click at [349, 280] on input "First installment due date*" at bounding box center [451, 284] width 254 height 18
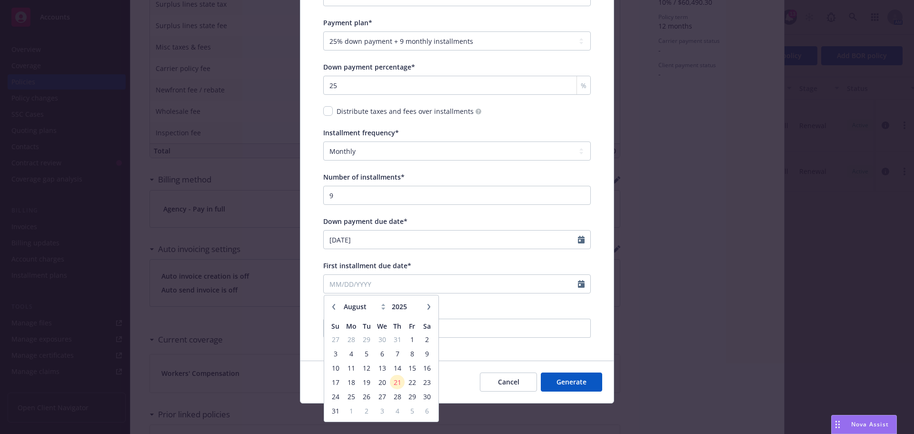
click at [427, 309] on icon "button" at bounding box center [428, 307] width 3 height 6
select select "9"
click at [425, 355] on span "13" at bounding box center [427, 354] width 13 height 12
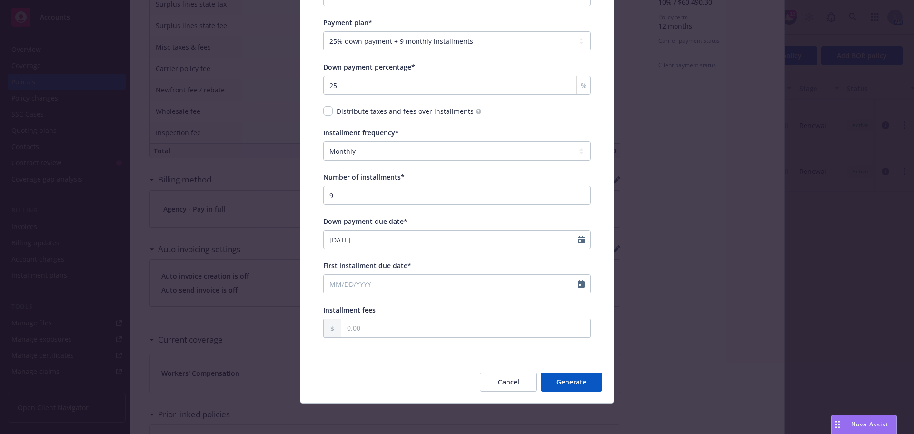
type input "09/13/2025"
click at [584, 383] on button "Generate" at bounding box center [571, 381] width 61 height 19
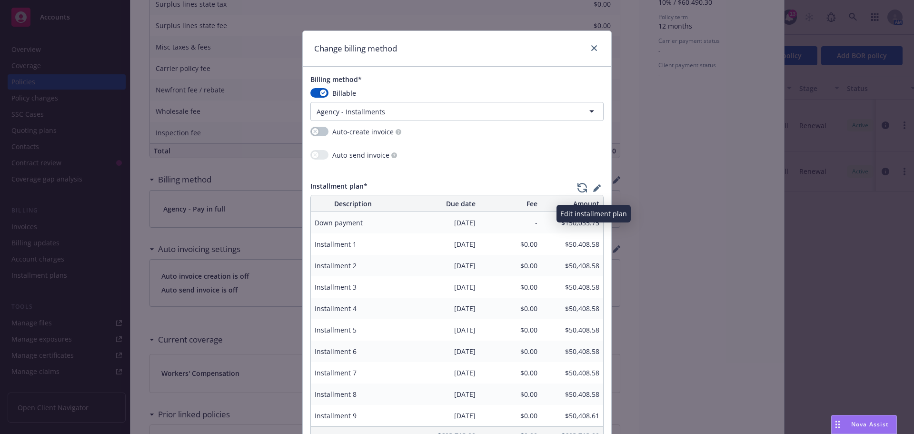
click at [596, 188] on icon "button" at bounding box center [597, 188] width 8 height 8
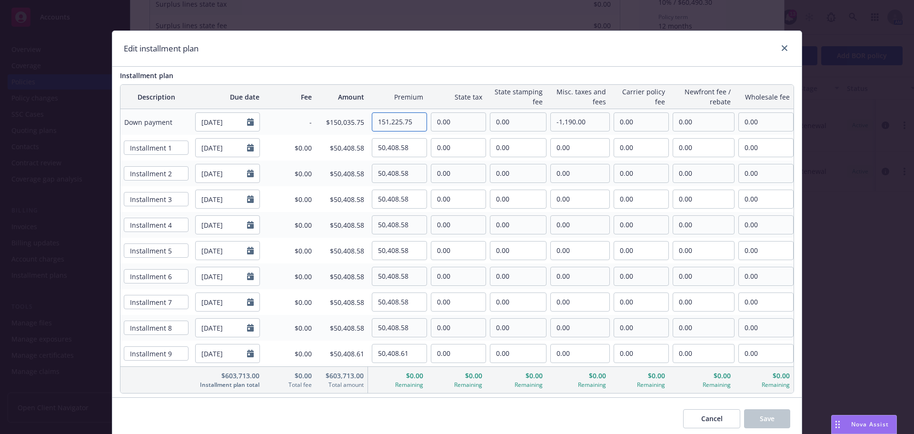
click at [414, 123] on input "151,225.75" at bounding box center [399, 122] width 54 height 18
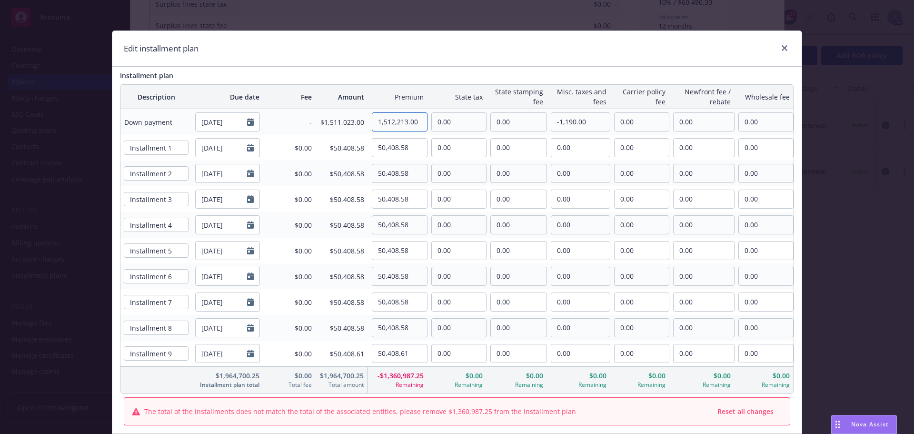
click at [381, 123] on input "1,512,213.00" at bounding box center [399, 122] width 55 height 18
click at [398, 119] on input "1,512,213.00" at bounding box center [399, 122] width 55 height 18
type input "151,213.00"
drag, startPoint x: 593, startPoint y: 119, endPoint x: 506, endPoint y: 103, distance: 89.2
click at [506, 103] on table "Description Due date Fee Amount Premium State tax State stamping fee Misc. taxe…" at bounding box center [457, 238] width 674 height 309
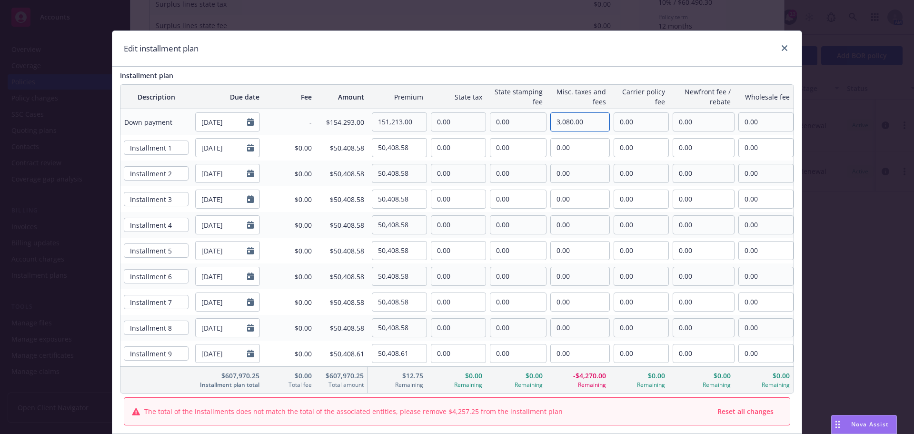
drag, startPoint x: 588, startPoint y: 123, endPoint x: 538, endPoint y: 117, distance: 50.9
click at [538, 117] on tr "Down payment 08/13/2025 - $154,293.00 151,213.00 0.00 0.00 3,080.00 0.00 0.00 0…" at bounding box center [456, 122] width 673 height 26
drag, startPoint x: 599, startPoint y: 124, endPoint x: 508, endPoint y: 111, distance: 91.8
click at [508, 111] on tr "Down payment 08/13/2025 - $154,293.00 151,213.00 0.00 0.00 3,080.00 0.00 0.00 0…" at bounding box center [456, 122] width 673 height 26
drag, startPoint x: 569, startPoint y: 121, endPoint x: 597, endPoint y: 119, distance: 27.7
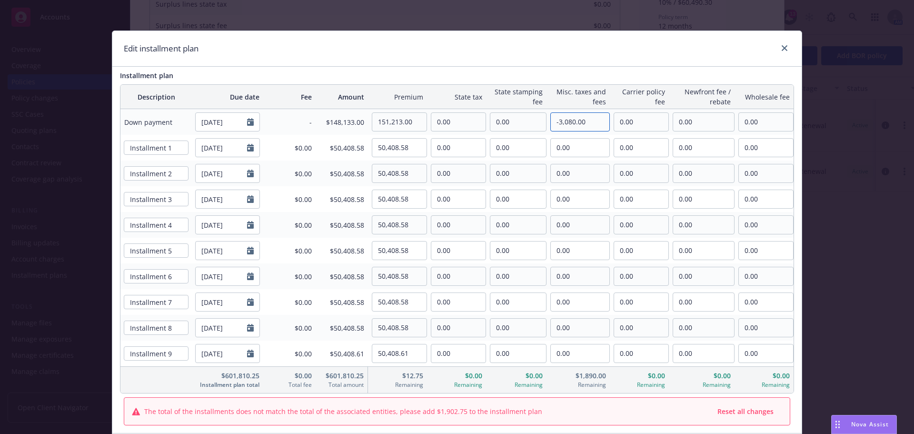
click at [597, 119] on input "-3,080.00" at bounding box center [580, 122] width 59 height 18
type input "-308.00"
drag, startPoint x: 409, startPoint y: 150, endPoint x: 367, endPoint y: 145, distance: 43.2
click at [368, 145] on div "50,408.58" at bounding box center [397, 147] width 59 height 19
type input "50,410.00"
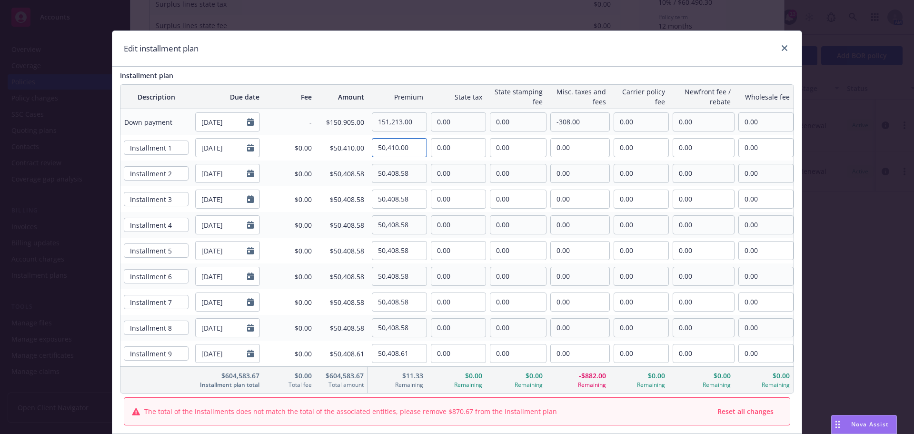
drag, startPoint x: 421, startPoint y: 154, endPoint x: 326, endPoint y: 142, distance: 96.0
click at [316, 138] on tr "Installment 1 09/13/2025 $0.00 $50,410.00 50,410.00 0.00 0.00 0.00 0.00 0.00 0.…" at bounding box center [456, 148] width 673 height 26
drag, startPoint x: 407, startPoint y: 171, endPoint x: 344, endPoint y: 167, distance: 63.0
click at [344, 167] on tr "Installment 2 10/13/2025 $0.00 $50,408.58 50,408.58 0.00 0.00 0.00 0.00 0.00 0.…" at bounding box center [456, 173] width 673 height 26
paste input "10.00"
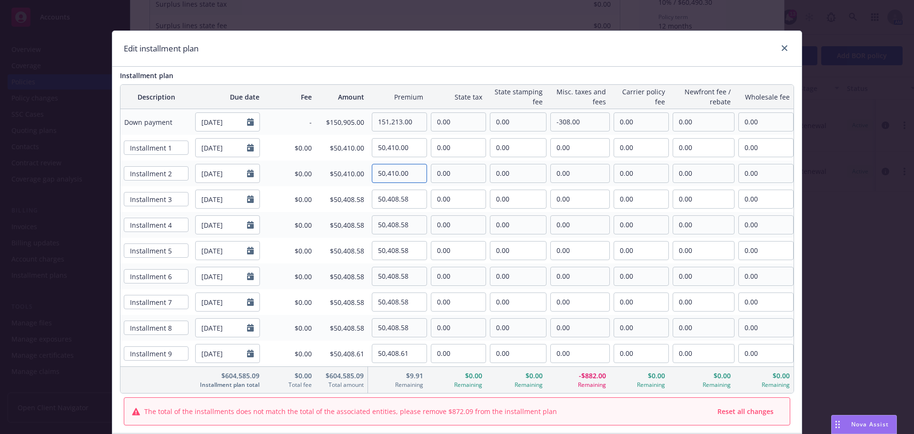
type input "50,410.00"
drag, startPoint x: 420, startPoint y: 198, endPoint x: 319, endPoint y: 183, distance: 101.9
click at [319, 183] on table "Description Due date Fee Amount Premium State tax State stamping fee Misc. taxe…" at bounding box center [457, 238] width 674 height 309
paste input "10.00"
type input "50,410.00"
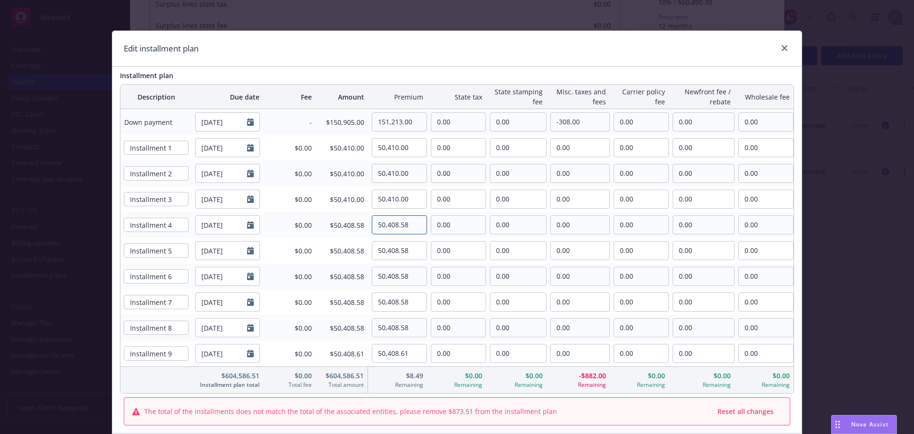
click at [402, 225] on input "50,408.58" at bounding box center [399, 225] width 54 height 18
drag, startPoint x: 405, startPoint y: 224, endPoint x: 338, endPoint y: 208, distance: 68.5
click at [338, 208] on table "Description Due date Fee Amount Premium State tax State stamping fee Misc. taxe…" at bounding box center [457, 238] width 674 height 309
paste input "10.00"
type input "50,410.00"
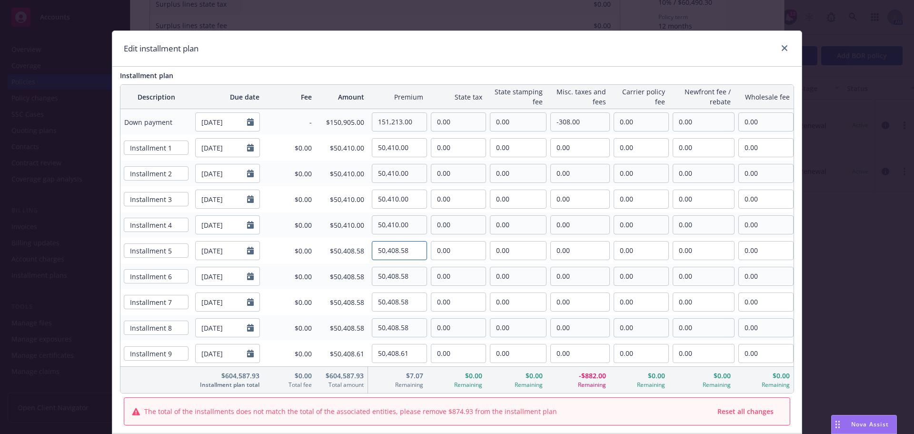
drag, startPoint x: 409, startPoint y: 250, endPoint x: 397, endPoint y: 270, distance: 23.0
click at [330, 243] on tr "Installment 5 01/13/2026 $0.00 $50,408.58 50,408.58 0.00 0.00 0.00 0.00 0.00 0.…" at bounding box center [456, 251] width 673 height 26
paste input "10.00"
type input "50,410.00"
drag, startPoint x: 415, startPoint y: 273, endPoint x: 335, endPoint y: 271, distance: 80.0
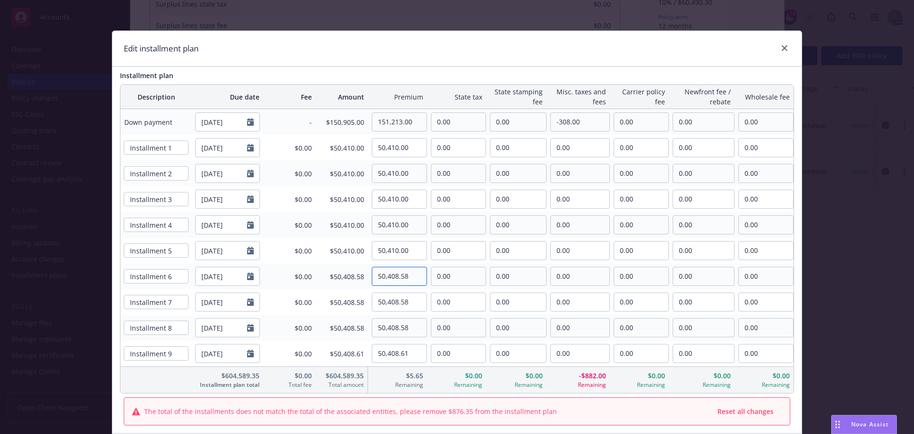
click at [335, 271] on tr "Installment 6 02/13/2026 $0.00 $50,408.58 50,408.58 0.00 0.00 0.00 0.00 0.00 0.…" at bounding box center [456, 276] width 673 height 26
paste input "10.00"
type input "50,410.00"
drag, startPoint x: 412, startPoint y: 302, endPoint x: 346, endPoint y: 288, distance: 67.6
click at [315, 285] on table "Description Due date Fee Amount Premium State tax State stamping fee Misc. taxe…" at bounding box center [457, 238] width 674 height 309
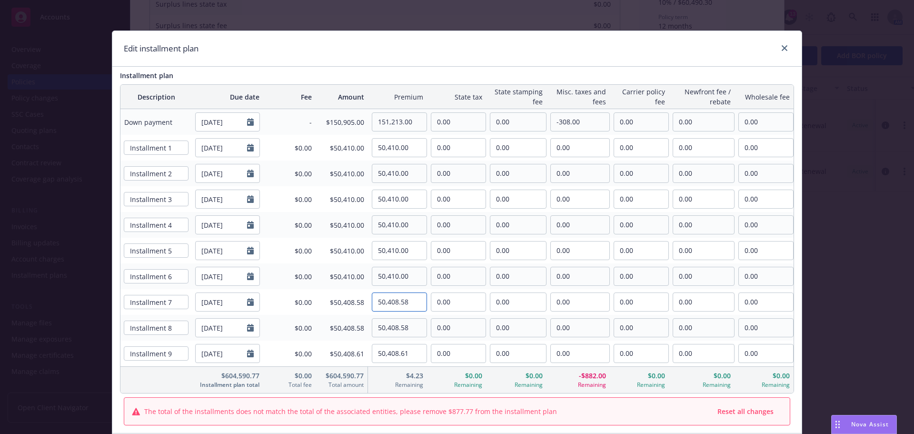
paste input "10.00"
type input "50,410.00"
drag, startPoint x: 407, startPoint y: 327, endPoint x: 337, endPoint y: 317, distance: 71.2
click at [337, 317] on tr "Installment 8 04/13/2026 $0.00 $50,408.58 50,408.58 0.00 0.00 0.00 0.00 0.00 0.…" at bounding box center [456, 328] width 673 height 26
paste input "10.00"
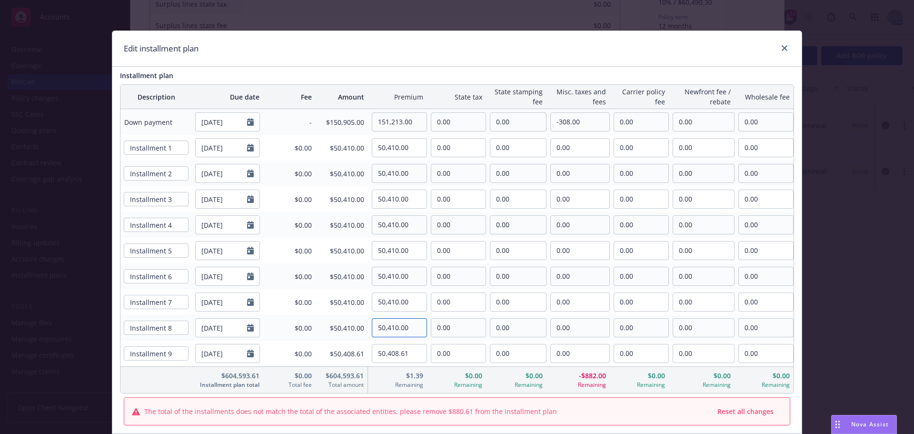
type input "50,410.00"
drag, startPoint x: 410, startPoint y: 353, endPoint x: 327, endPoint y: 333, distance: 85.8
click at [327, 333] on table "Description Due date Fee Amount Premium State tax State stamping fee Misc. taxe…" at bounding box center [457, 238] width 674 height 309
paste input "10.00"
type input "50,410.00"
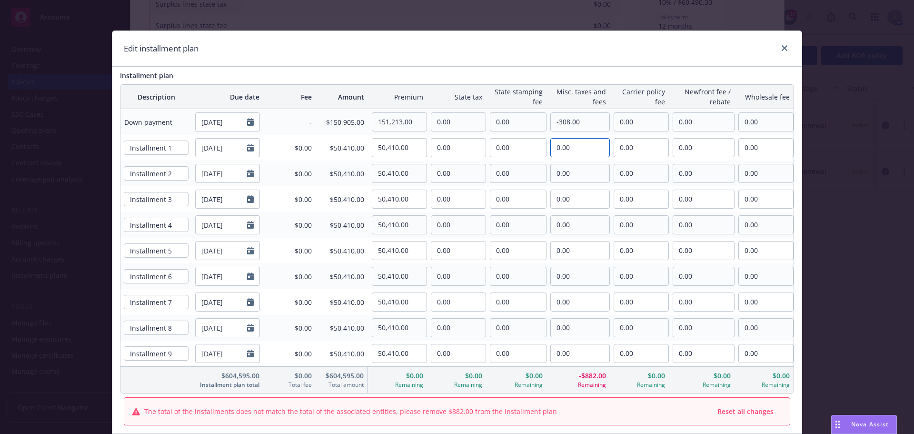
click at [572, 152] on input "0.00" at bounding box center [580, 148] width 59 height 18
drag, startPoint x: 594, startPoint y: 145, endPoint x: 520, endPoint y: 127, distance: 75.5
click at [515, 127] on table "Description Due date Fee Amount Premium State tax State stamping fee Misc. taxe…" at bounding box center [457, 238] width 674 height 309
drag, startPoint x: 597, startPoint y: 141, endPoint x: 545, endPoint y: 143, distance: 52.4
click at [546, 143] on div "980.00" at bounding box center [577, 147] width 63 height 19
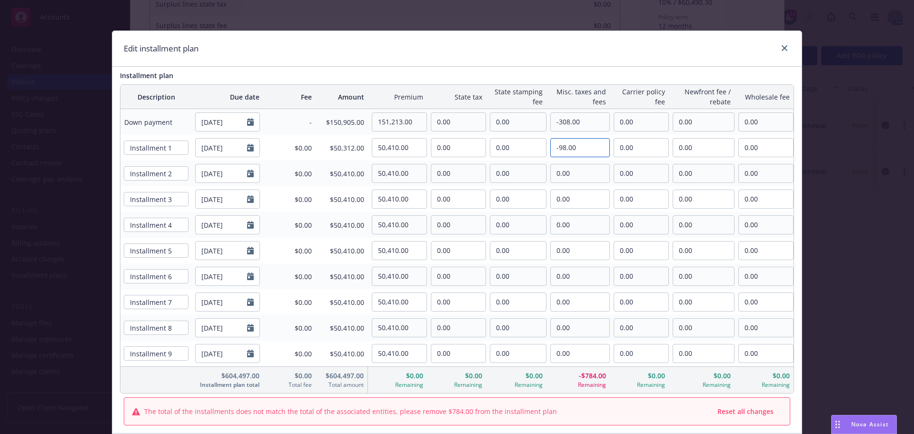
type input "-98.00"
drag, startPoint x: 580, startPoint y: 147, endPoint x: 503, endPoint y: 133, distance: 77.9
click at [503, 133] on table "Description Due date Fee Amount Premium State tax State stamping fee Misc. taxe…" at bounding box center [457, 238] width 674 height 309
drag, startPoint x: 586, startPoint y: 174, endPoint x: 518, endPoint y: 176, distance: 68.1
click at [491, 173] on tr "Installment 2 10/13/2025 $0.00 $50,410.00 50,410.00 0.00 0.00 0.00 0.00 0.00 0.…" at bounding box center [456, 173] width 673 height 26
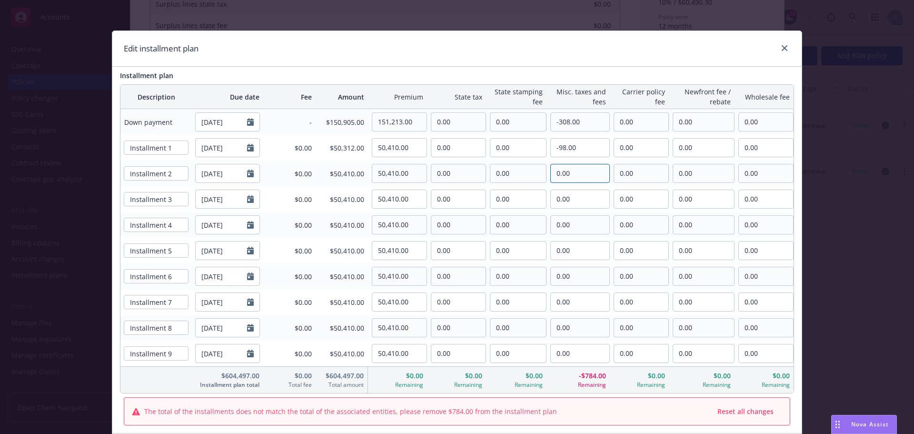
paste input "-98"
type input "-98.00"
drag, startPoint x: 604, startPoint y: 202, endPoint x: 559, endPoint y: 214, distance: 46.0
click at [510, 197] on tr "Installment 3 11/13/2025 $0.00 $50,410.00 50,410.00 0.00 0.00 0.00 0.00 0.00 0.…" at bounding box center [456, 199] width 673 height 26
paste input "-98"
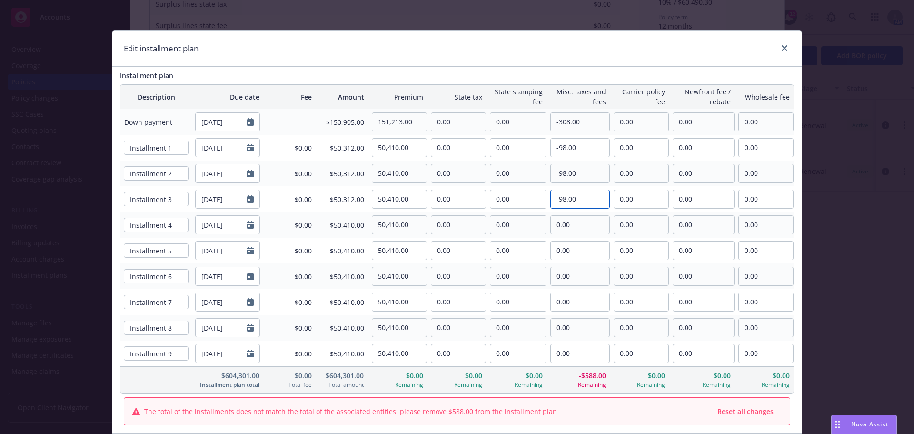
type input "-98.00"
drag, startPoint x: 580, startPoint y: 220, endPoint x: 520, endPoint y: 218, distance: 60.5
click at [520, 218] on tr "Installment 4 12/13/2025 $0.00 $50,410.00 50,410.00 0.00 0.00 0.00 0.00 0.00 0.…" at bounding box center [456, 225] width 673 height 26
paste input "-98"
type input "-98.00"
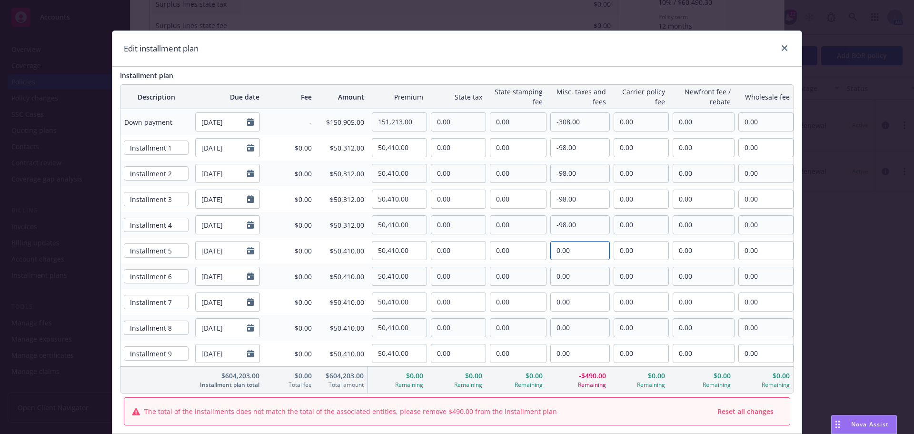
drag, startPoint x: 578, startPoint y: 250, endPoint x: 519, endPoint y: 250, distance: 59.0
click at [519, 250] on tr "Installment 5 01/13/2026 $0.00 $50,410.00 50,410.00 0.00 0.00 0.00 0.00 0.00 0.…" at bounding box center [456, 251] width 673 height 26
paste input "-98"
type input "-98.00"
drag, startPoint x: 540, startPoint y: 276, endPoint x: 522, endPoint y: 269, distance: 19.3
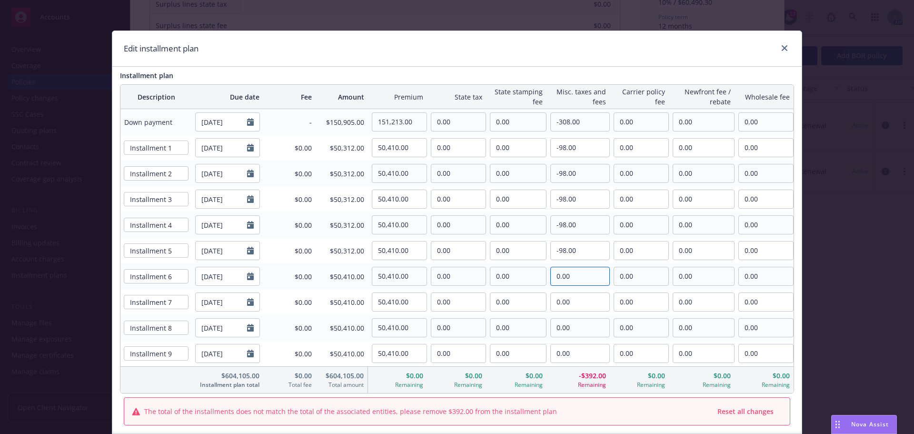
click at [515, 271] on tr "Installment 6 02/13/2026 $0.00 $50,410.00 50,410.00 0.00 0.00 0.00 0.00 0.00 0.…" at bounding box center [456, 276] width 673 height 26
paste input "-98"
type input "-98.00"
drag, startPoint x: 576, startPoint y: 294, endPoint x: 556, endPoint y: 295, distance: 20.5
click at [556, 295] on input "0.00" at bounding box center [580, 302] width 59 height 18
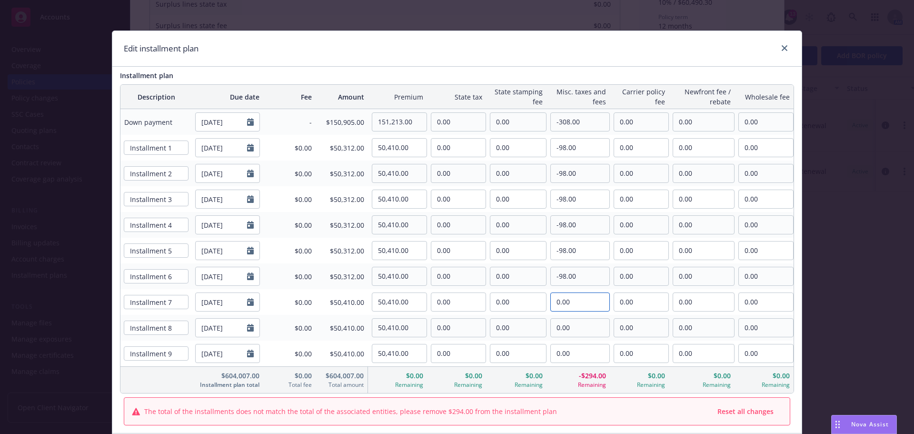
paste input "-098"
drag, startPoint x: 585, startPoint y: 304, endPoint x: 606, endPoint y: 310, distance: 22.8
click at [521, 295] on tr "Installment 7 03/13/2026 $0.00 $50,312.00 50,410.00 0.00 0.00 -098.00 0.00 0.00…" at bounding box center [456, 302] width 673 height 26
paste input "text"
type input "-98.00"
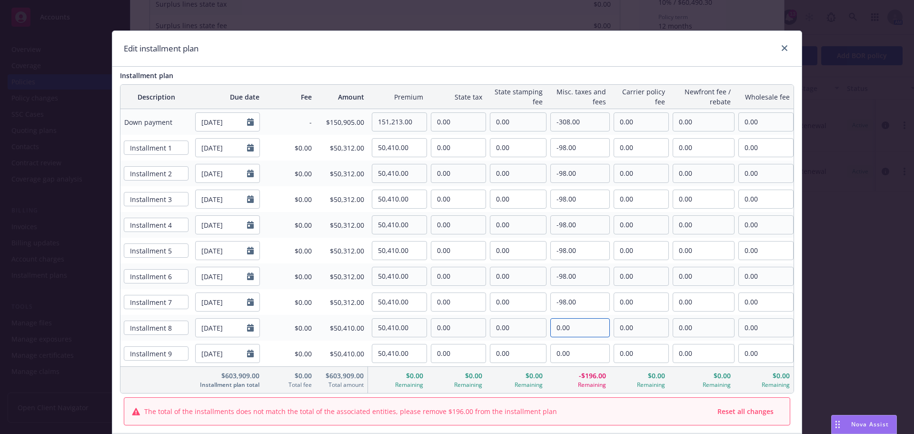
drag, startPoint x: 576, startPoint y: 320, endPoint x: 559, endPoint y: 336, distance: 22.9
click at [476, 307] on table "Description Due date Fee Amount Premium State tax State stamping fee Misc. taxe…" at bounding box center [457, 238] width 674 height 309
paste input "-98"
type input "-98.00"
drag, startPoint x: 568, startPoint y: 345, endPoint x: 503, endPoint y: 330, distance: 67.0
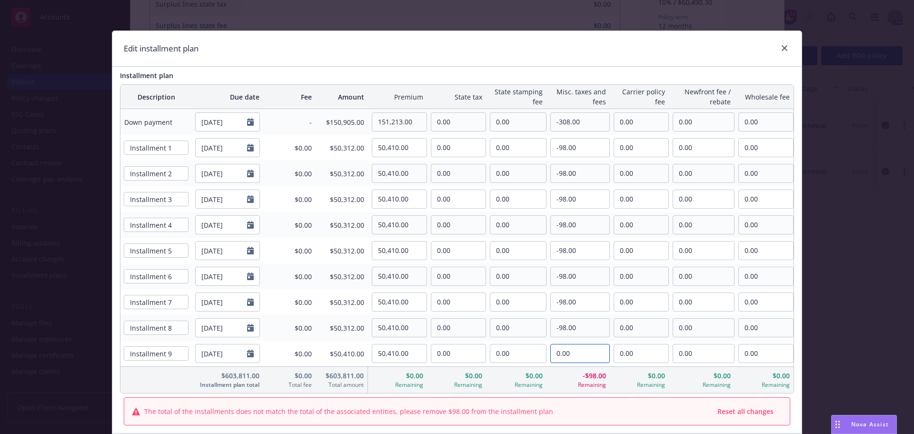
click at [503, 330] on table "Description Due date Fee Amount Premium State tax State stamping fee Misc. taxe…" at bounding box center [457, 238] width 674 height 309
paste input "-98"
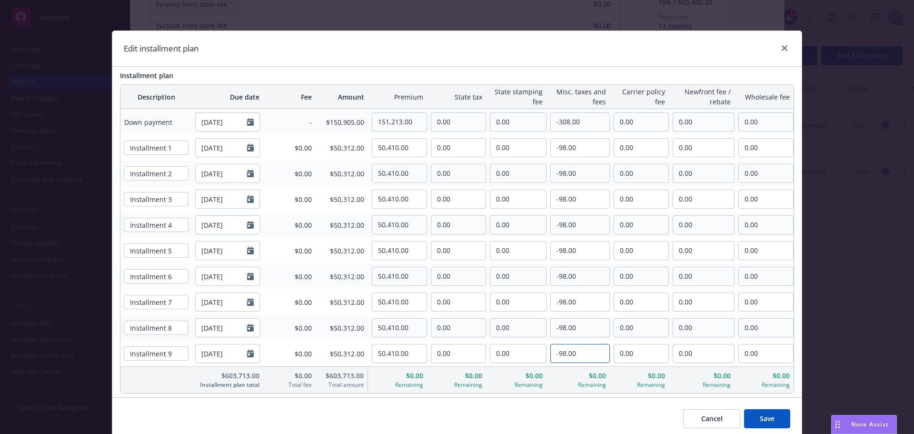
type input "-98.00"
click at [172, 152] on input "Installment 1" at bounding box center [156, 147] width 65 height 14
type input "September 2025"
type input "October 2025"
click at [169, 200] on input "Installment 3" at bounding box center [156, 199] width 65 height 14
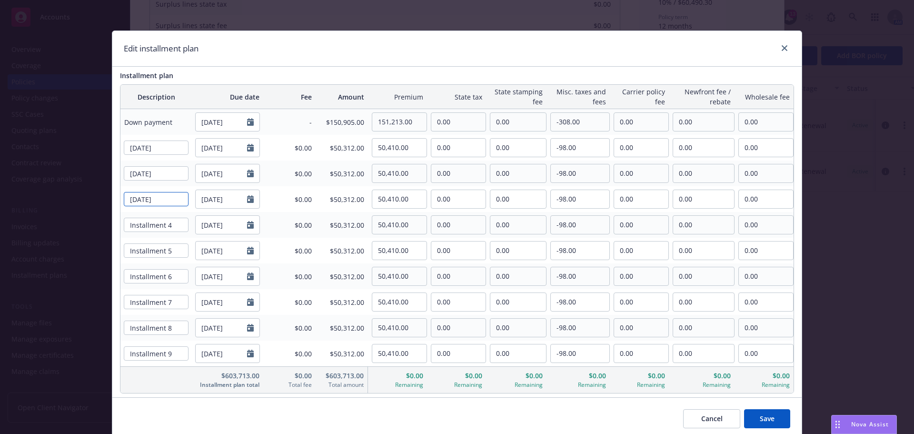
type input "November 2025"
click at [174, 224] on input "Installment 4" at bounding box center [156, 225] width 65 height 14
type input "December 2025"
type input "January 2026"
click at [172, 274] on input "Installment 6" at bounding box center [156, 276] width 65 height 14
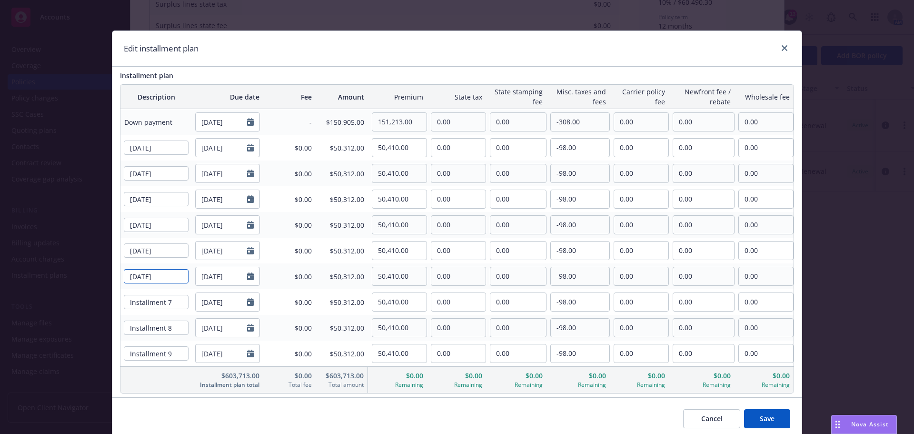
type input "February 2026"
select select "2"
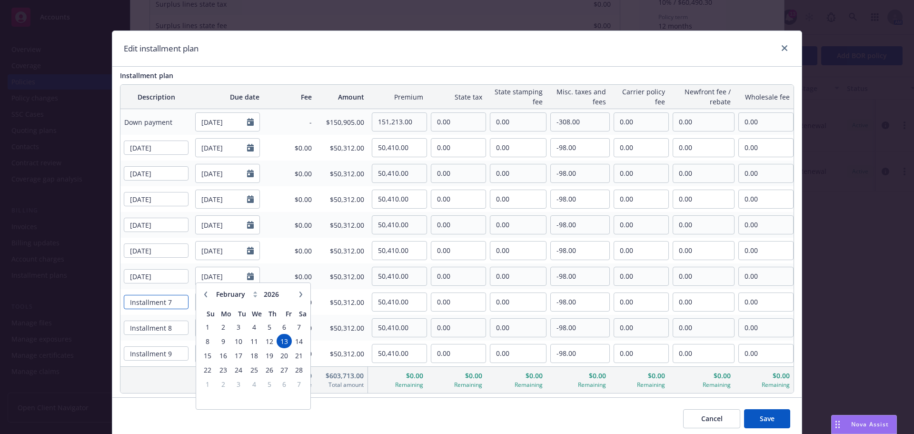
click at [182, 305] on input "Installment 7" at bounding box center [156, 302] width 65 height 14
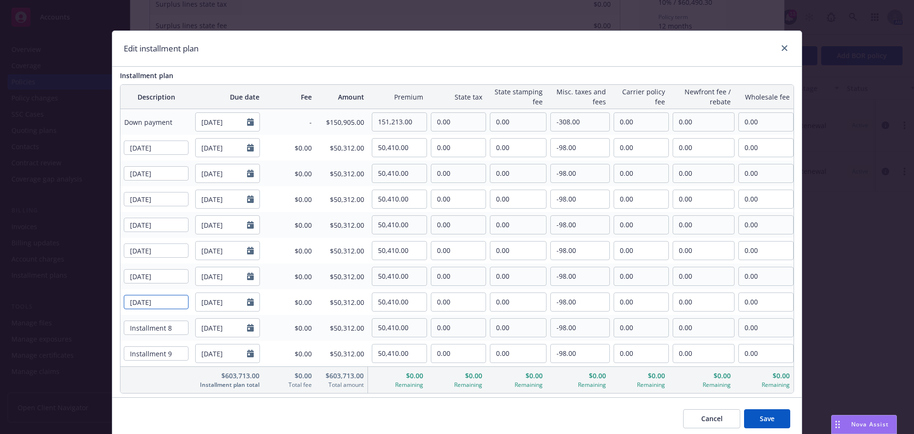
type input "March 2026"
click at [178, 322] on input "Installment 8" at bounding box center [156, 327] width 65 height 14
type input "S"
type input "April 2026"
click at [180, 356] on input "Installment 9" at bounding box center [156, 353] width 65 height 14
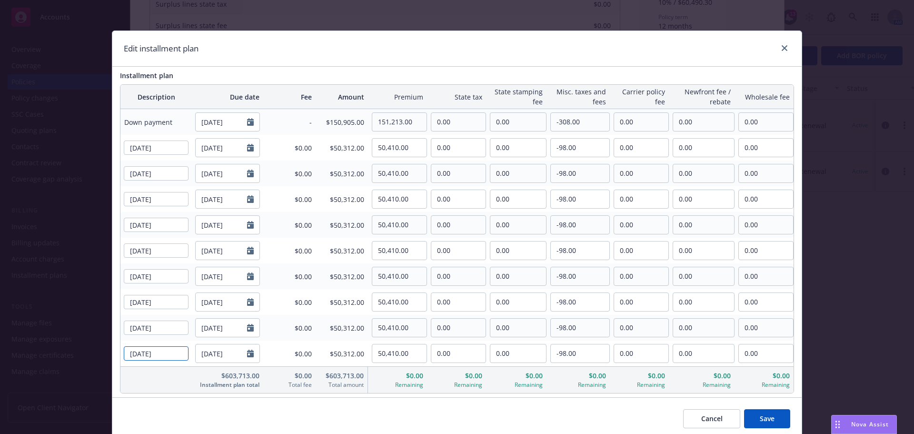
type input "May 2026"
select select "5"
click at [403, 403] on div "Cancel Save" at bounding box center [456, 418] width 689 height 42
click at [760, 417] on span "Save" at bounding box center [767, 418] width 15 height 9
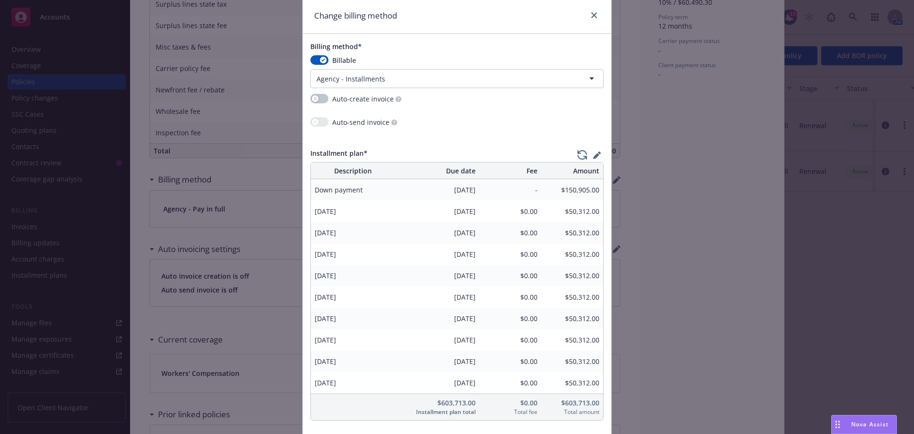
scroll to position [108, 0]
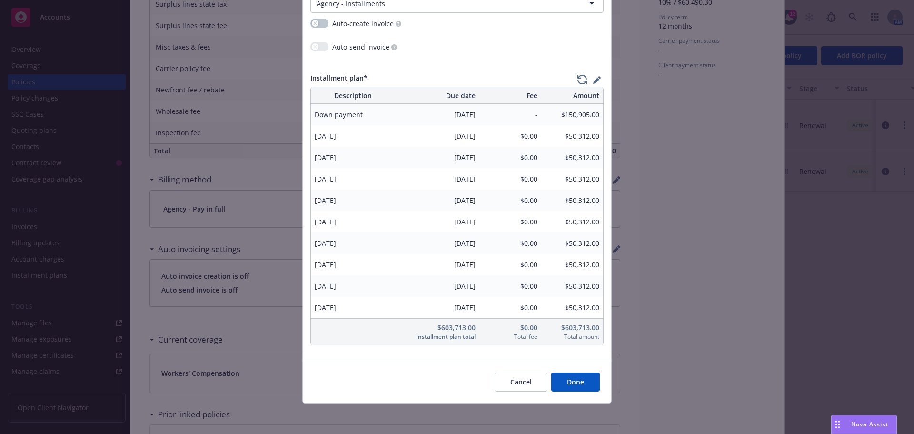
click at [592, 378] on button "Done" at bounding box center [575, 381] width 49 height 19
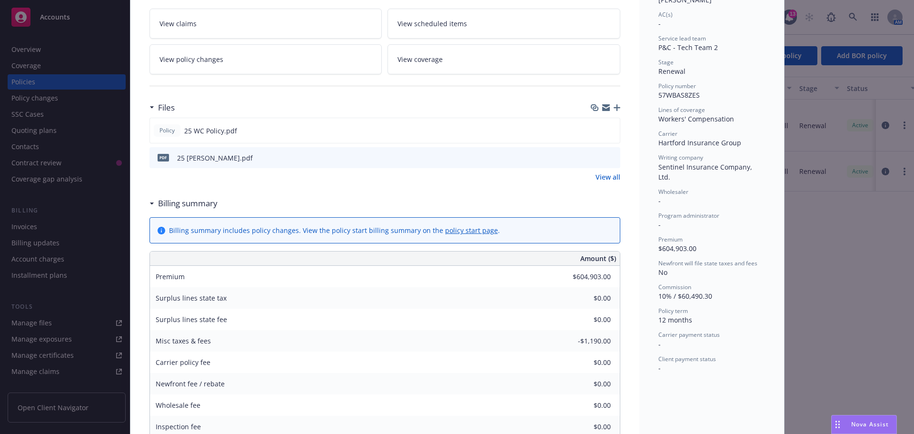
scroll to position [76, 0]
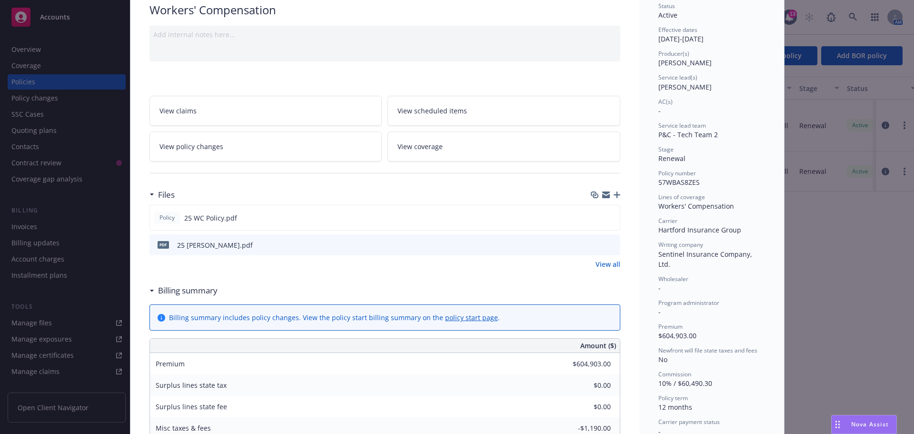
click at [614, 195] on icon "button" at bounding box center [617, 194] width 7 height 7
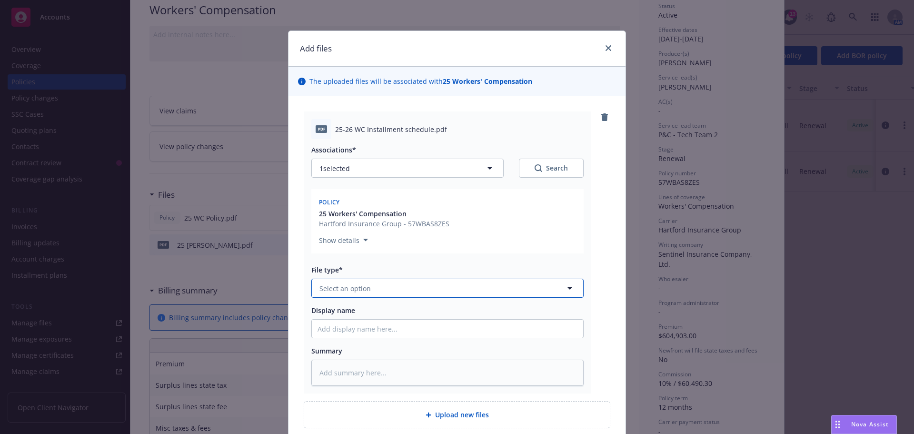
click at [379, 295] on button "Select an option" at bounding box center [447, 287] width 272 height 19
type input "bill"
click at [370, 321] on div "Billing correspondence" at bounding box center [358, 315] width 80 height 14
click at [349, 337] on input "Display name" at bounding box center [447, 328] width 271 height 18
type textarea "x"
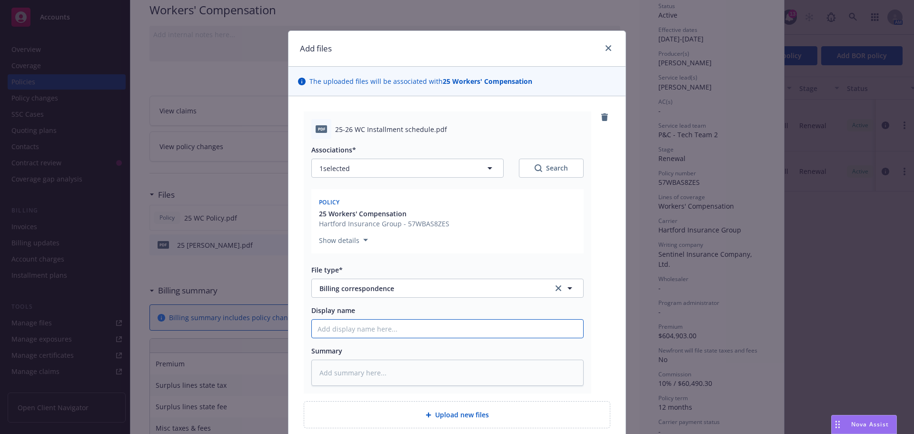
type input "2"
type textarea "x"
type input "25"
type textarea "x"
type input "25"
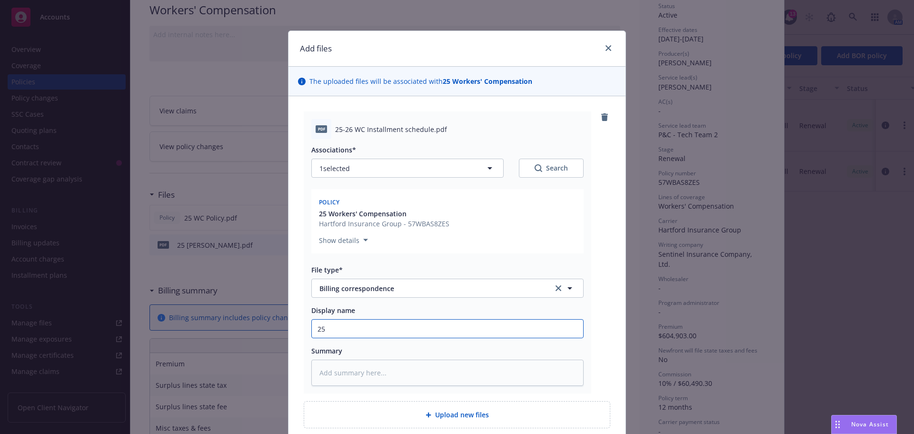
type textarea "x"
type input "25 W"
type textarea "x"
type input "25 WC"
type textarea "x"
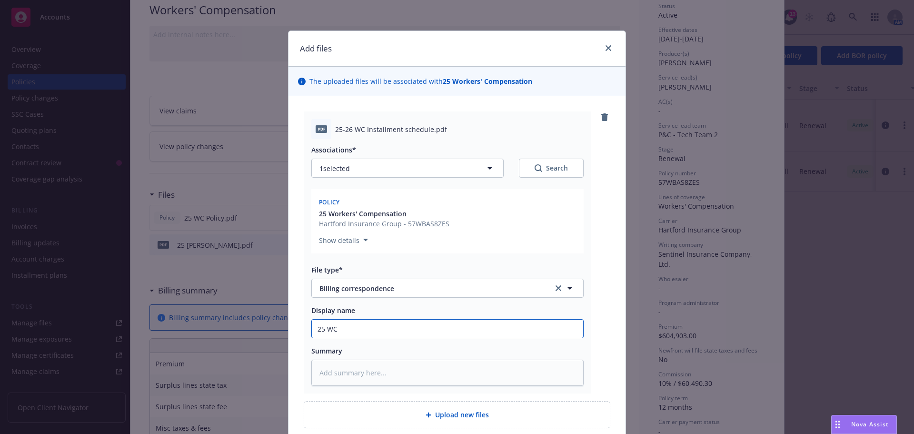
type input "25 WC"
type textarea "x"
type input "25 WC I"
type textarea "x"
type input "25 WC In"
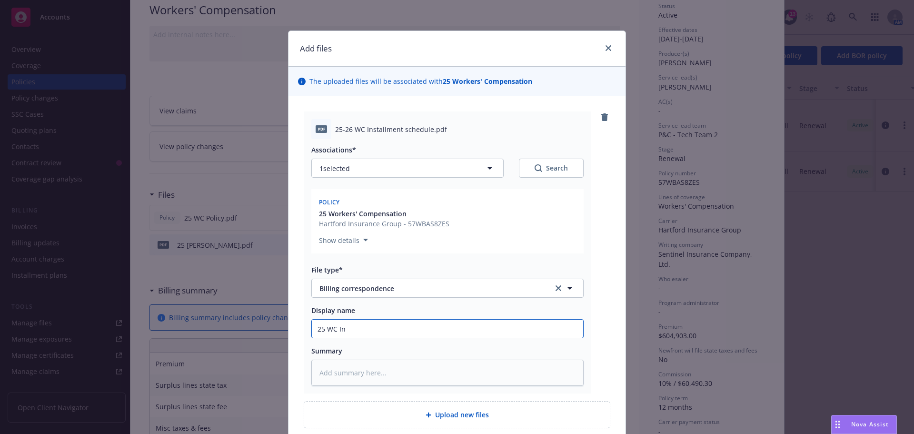
type textarea "x"
type input "25 WC Ins"
type textarea "x"
type input "25 WC Insta"
type textarea "x"
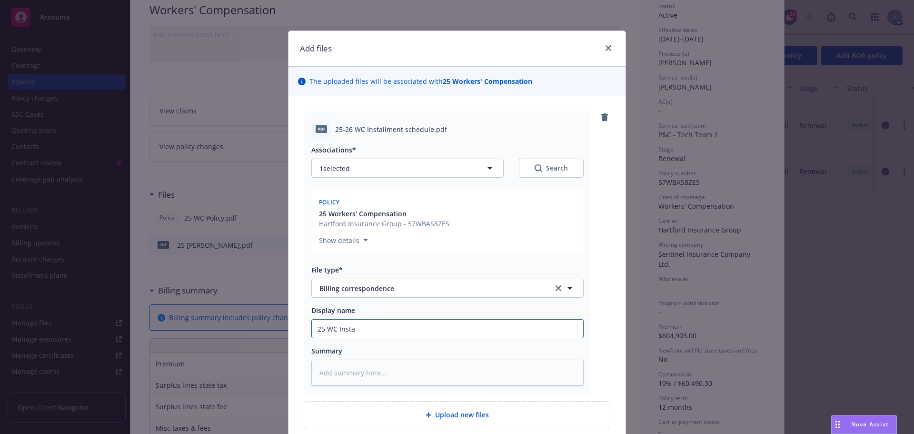
type input "25 WC Instal"
type textarea "x"
type input "25 WC Install"
type textarea "x"
type input "25 WC Installm"
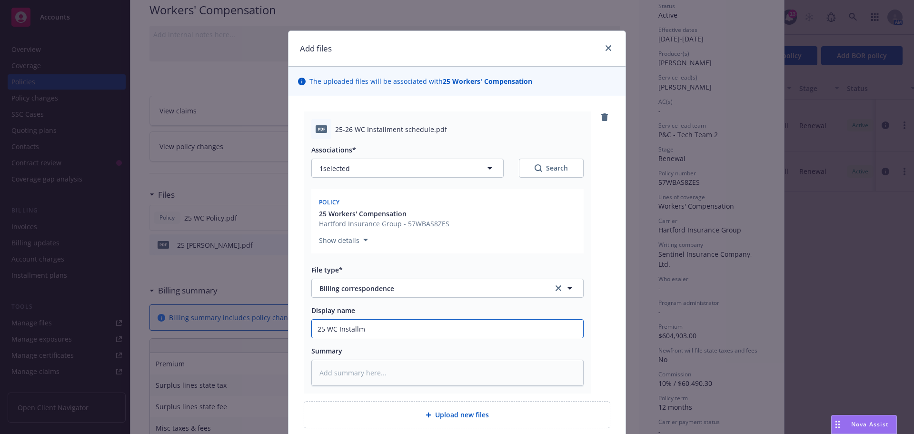
type textarea "x"
type input "25 WC Installme"
type textarea "x"
type input "25 WC Installmen"
type textarea "x"
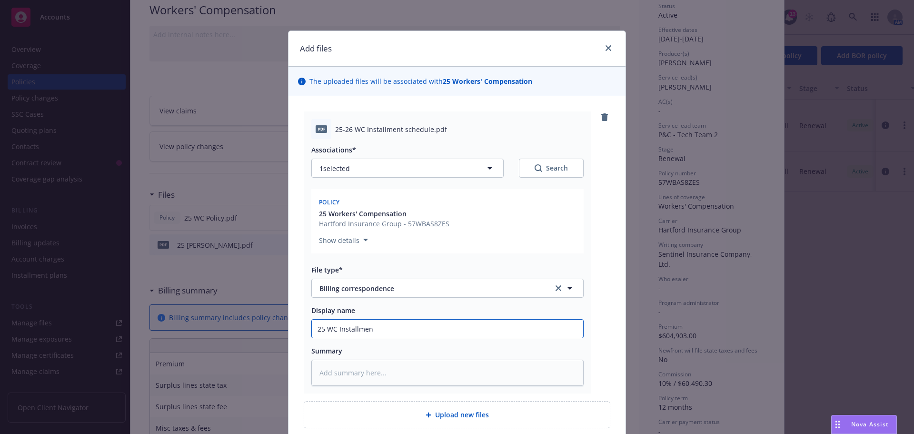
type input "25 WC Installment"
type textarea "x"
type input "25 WC Installment"
type textarea "x"
type input "25 WC Installment s"
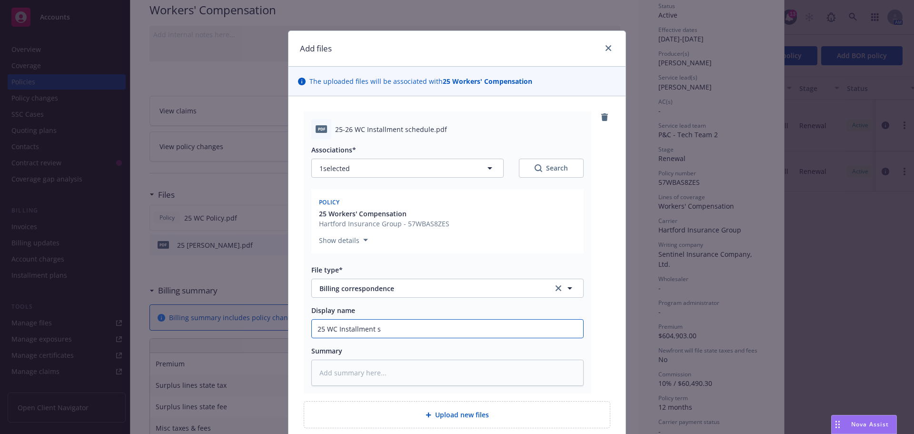
type textarea "x"
type input "25 WC Installment sc"
type textarea "x"
type input "25 WC Installment sch"
type textarea "x"
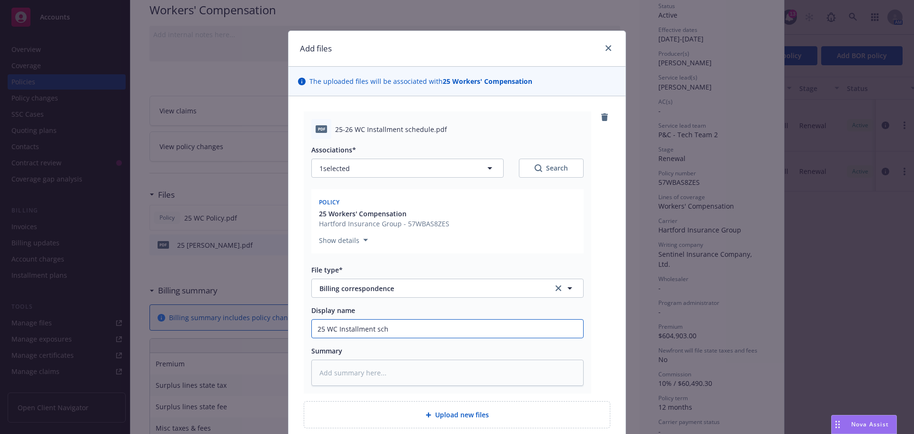
type input "25 WC Installment sche"
type textarea "x"
type input "25 WC Installment sched"
type textarea "x"
type input "25 WC Installment schedu"
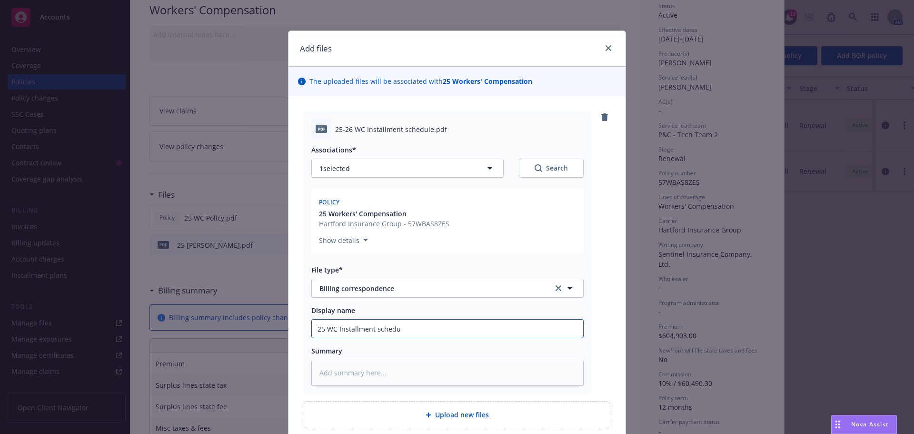
type textarea "x"
type input "25 WC Installment schedul"
type textarea "x"
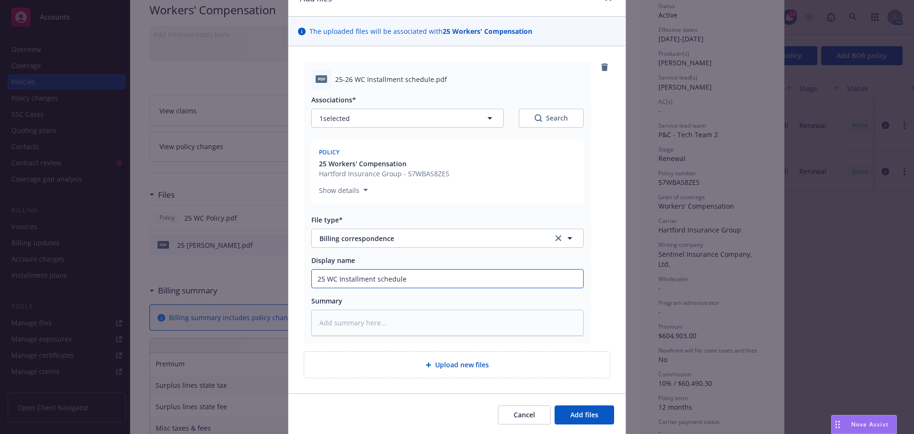
scroll to position [83, 0]
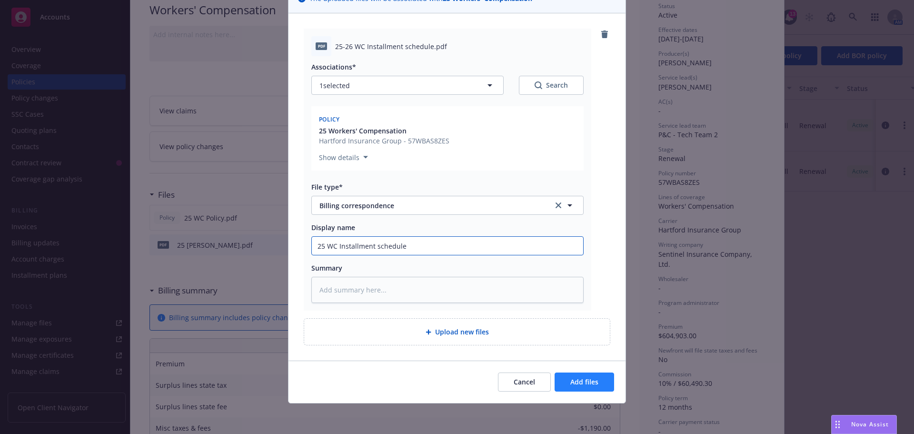
type input "25 WC Installment schedule"
click at [598, 373] on button "Add files" at bounding box center [585, 381] width 60 height 19
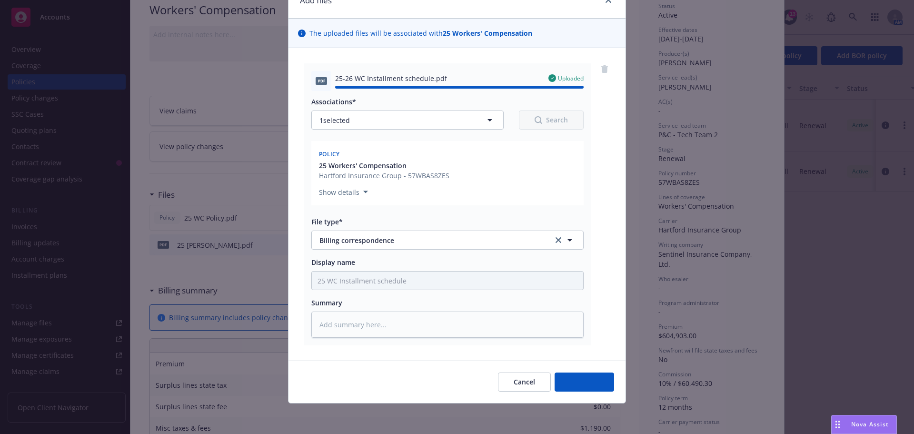
type textarea "x"
